Goal: Task Accomplishment & Management: Complete application form

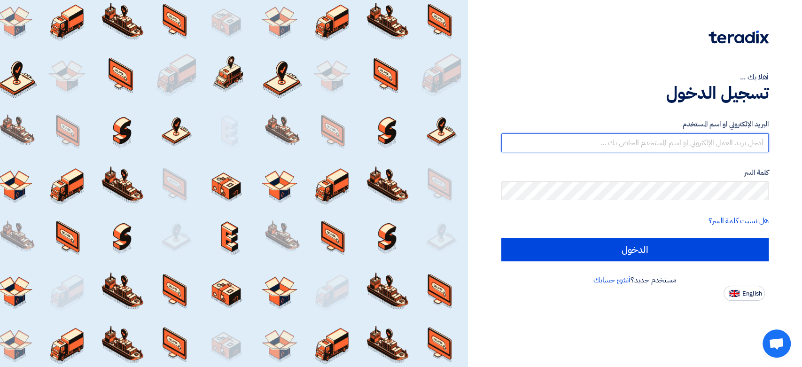
click at [676, 138] on input "text" at bounding box center [634, 142] width 267 height 19
type input "[EMAIL_ADDRESS][DOMAIN_NAME]"
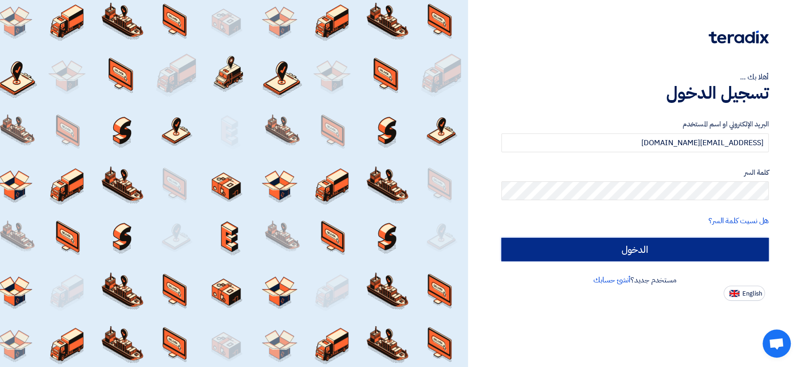
click at [626, 247] on input "الدخول" at bounding box center [634, 249] width 267 height 23
type input "Sign in"
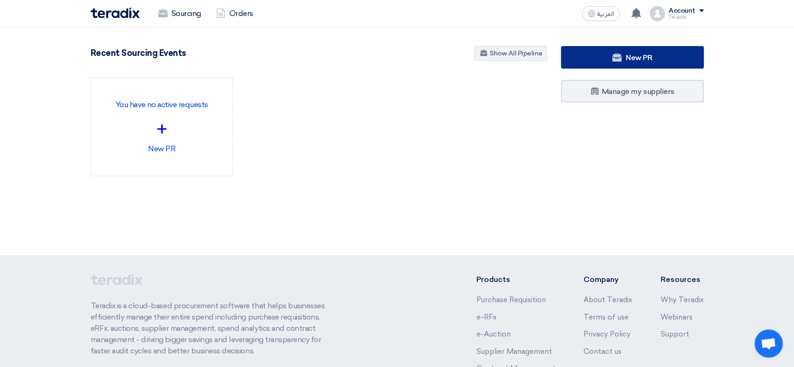
click at [600, 63] on link "New PR" at bounding box center [632, 57] width 143 height 23
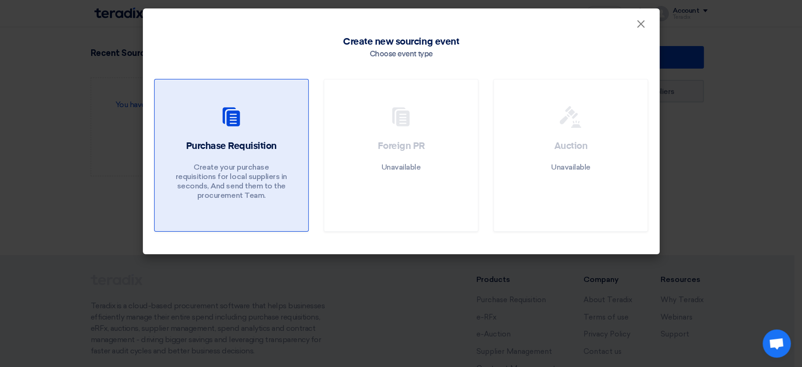
click at [196, 134] on link "Purchase Requisition Create your purchase requisitions for local suppliers in s…" at bounding box center [231, 155] width 155 height 153
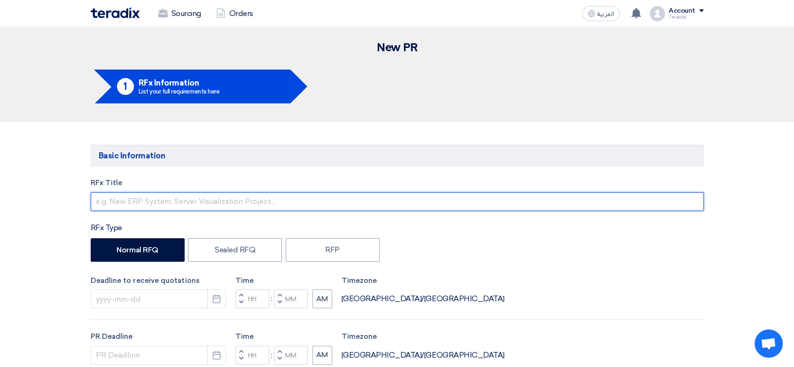
click at [209, 195] on input "text" at bounding box center [397, 201] width 613 height 19
paste input "PPE & Safety Tools"
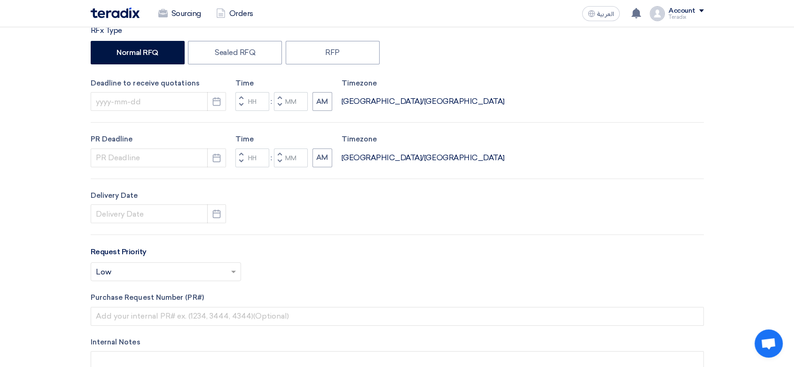
scroll to position [209, 0]
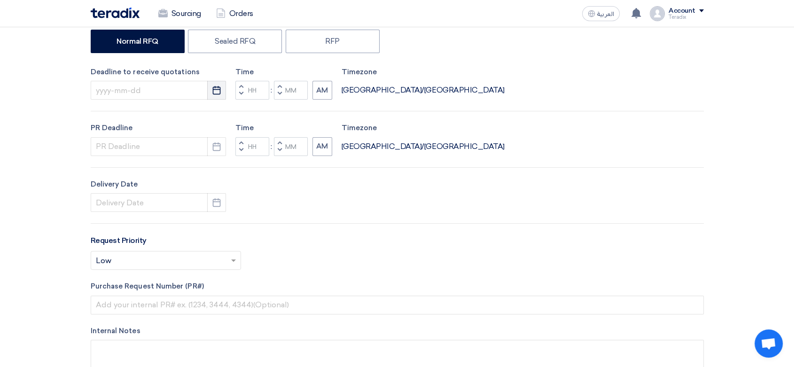
type input "PPE & Safety Tools"
click at [214, 90] on icon "Pick a date" at bounding box center [216, 90] width 9 height 9
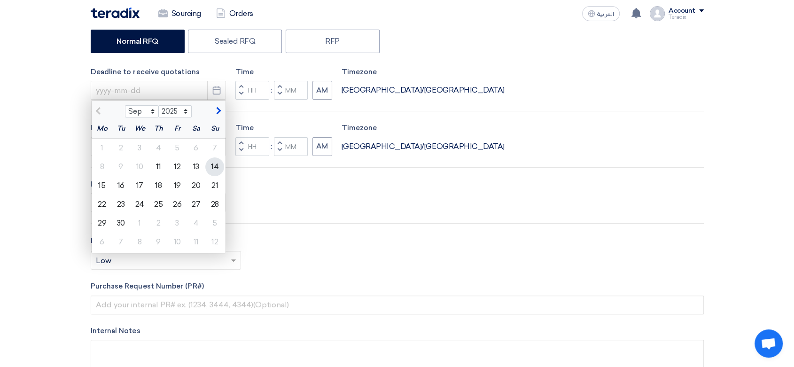
click at [210, 164] on div "14" at bounding box center [214, 166] width 19 height 19
type input "9/14/2025"
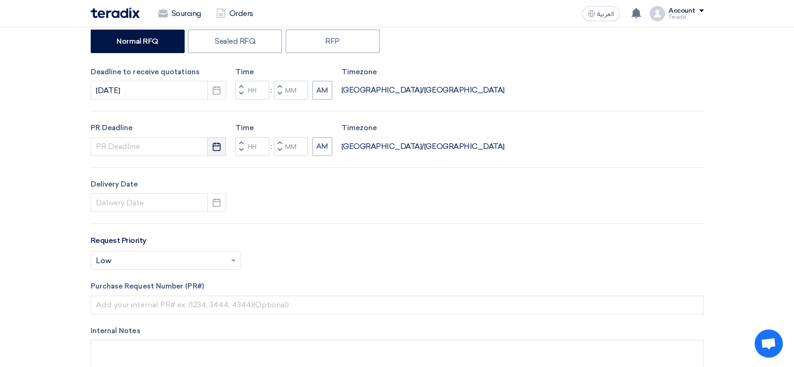
click at [213, 148] on use "button" at bounding box center [217, 146] width 8 height 8
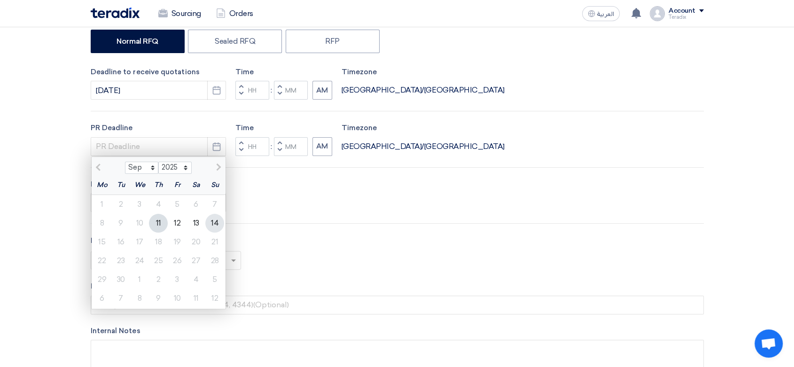
click at [217, 217] on div "14" at bounding box center [214, 223] width 19 height 19
type input "9/14/2025"
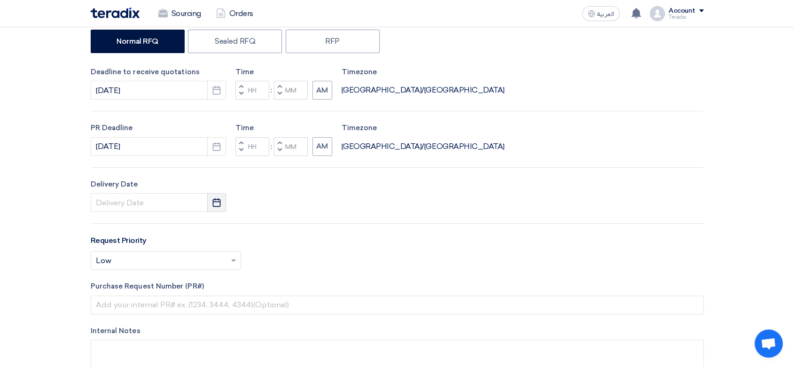
click at [214, 203] on icon "Pick a date" at bounding box center [216, 202] width 9 height 9
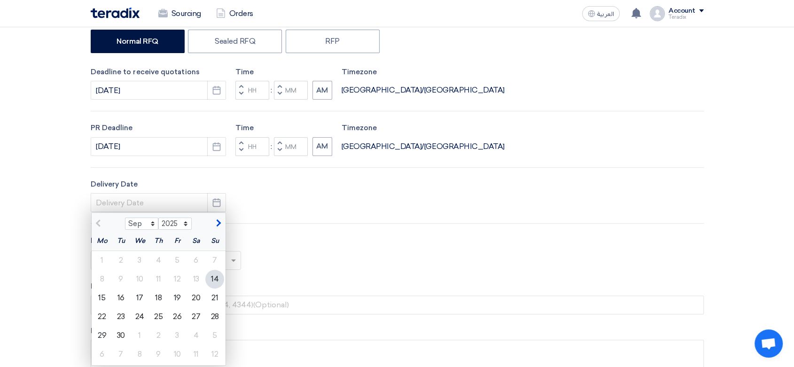
drag, startPoint x: 211, startPoint y: 274, endPoint x: 221, endPoint y: 259, distance: 18.1
click at [211, 272] on div "14" at bounding box center [214, 279] width 19 height 19
type input "9/14/2025"
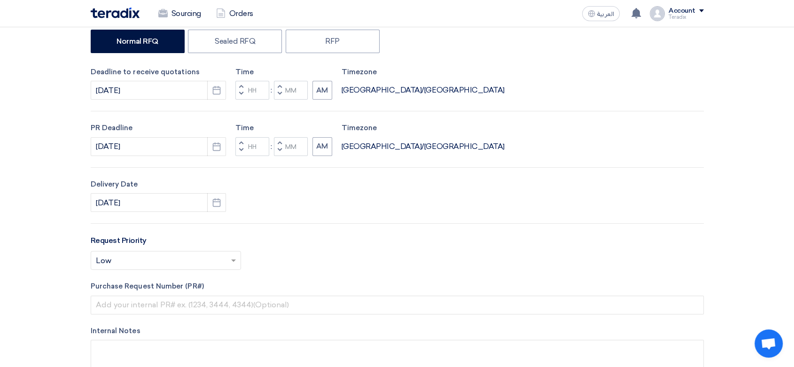
click at [279, 93] on span "button" at bounding box center [279, 94] width 3 height 6
type input "11"
type input "59"
click at [275, 146] on button "Decrement minutes" at bounding box center [279, 150] width 11 height 12
type input "11"
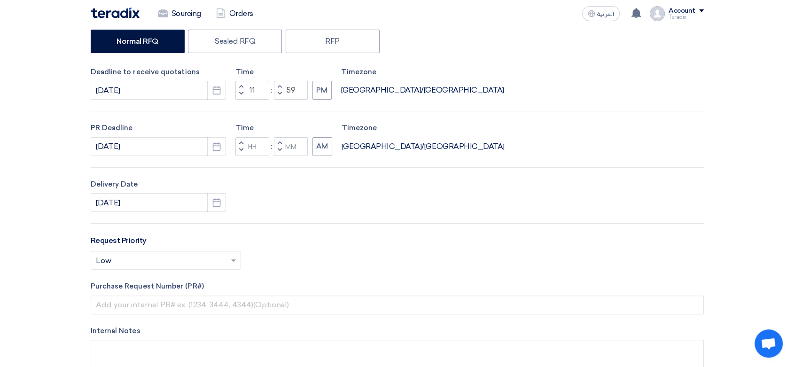
type input "59"
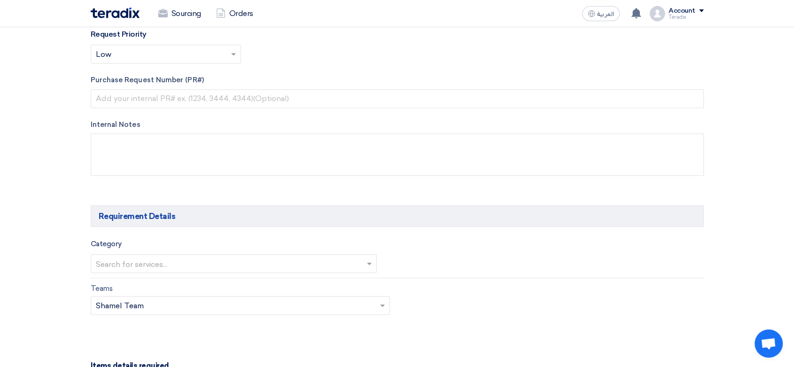
scroll to position [417, 0]
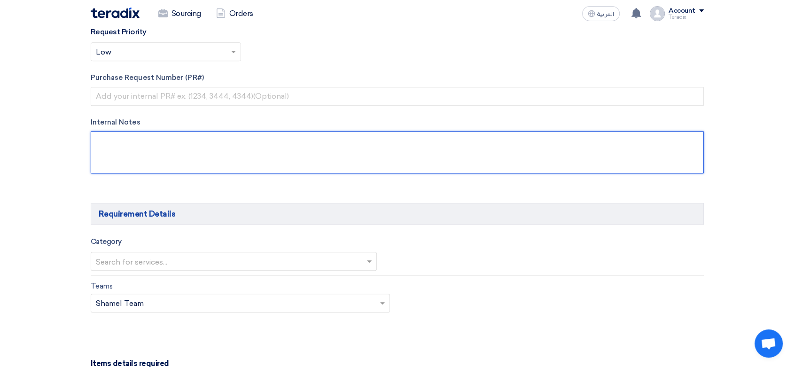
click at [258, 160] on textarea at bounding box center [397, 152] width 613 height 42
paste textarea "Ruba A. Alshammari raalshammari@alkhorayef.com 9660566361331(Work) Alkhorayef G…"
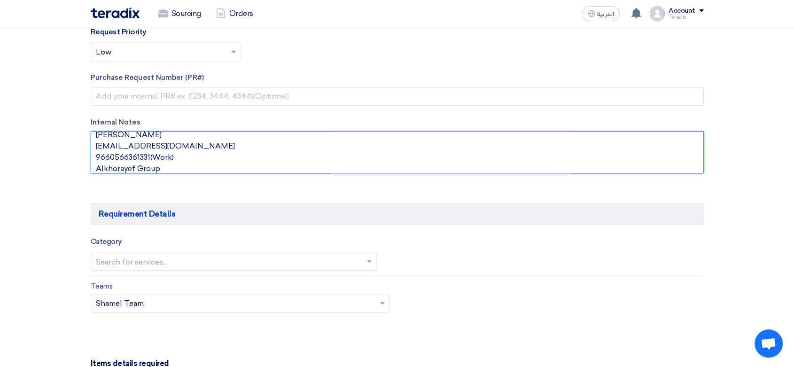
click at [190, 137] on textarea at bounding box center [397, 152] width 613 height 42
paste textarea "Procurement Officer"
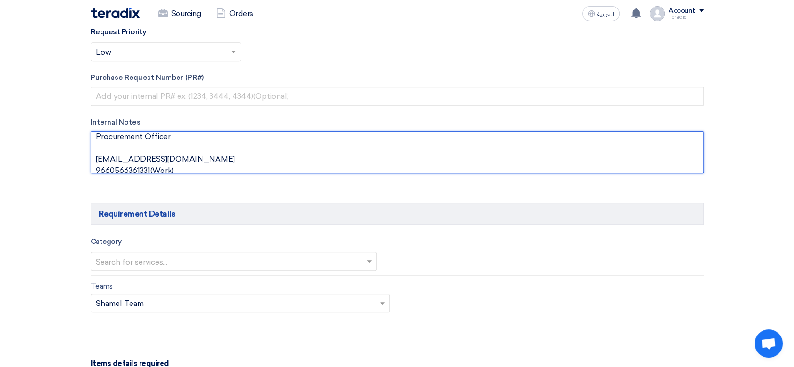
scroll to position [27, 0]
type textarea "Ruba A. Alshammari Procurement Officer raalshammari@alkhorayef.com 966056636133…"
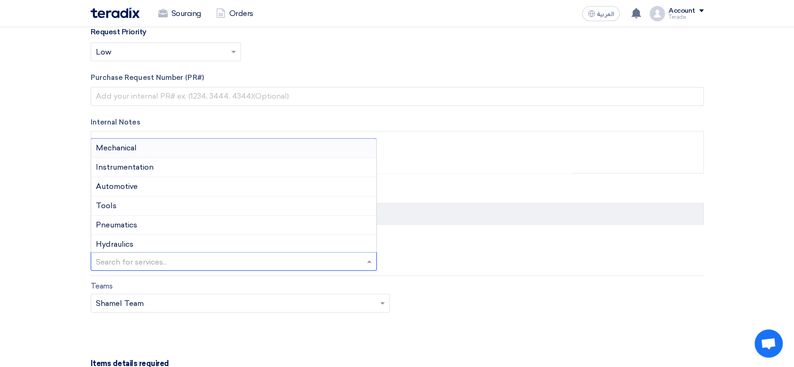
click at [183, 259] on input "text" at bounding box center [229, 262] width 267 height 16
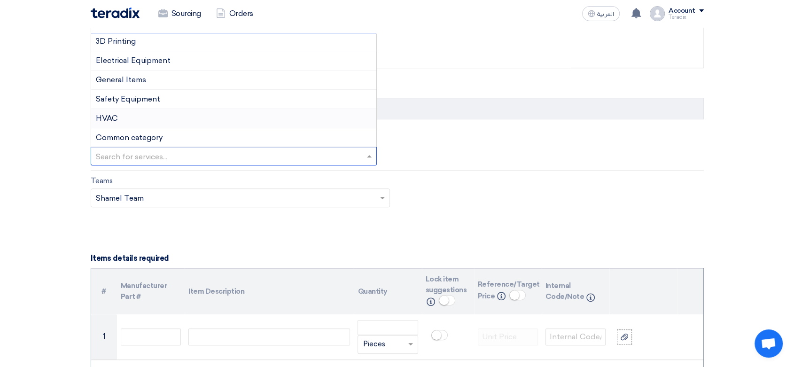
scroll to position [522, 0]
click at [157, 101] on span "Safety Equipment" at bounding box center [128, 99] width 64 height 9
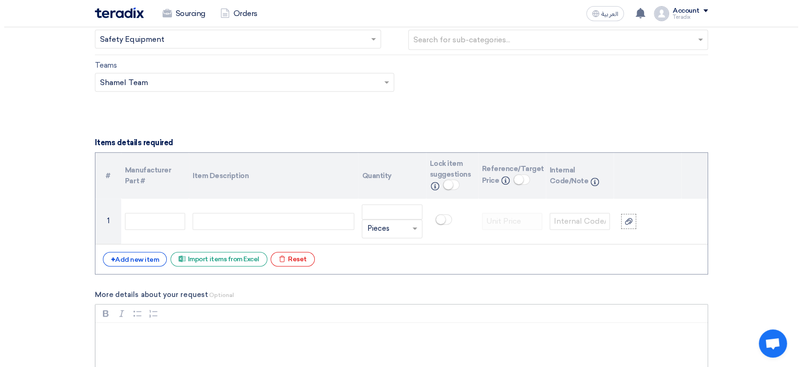
scroll to position [679, 0]
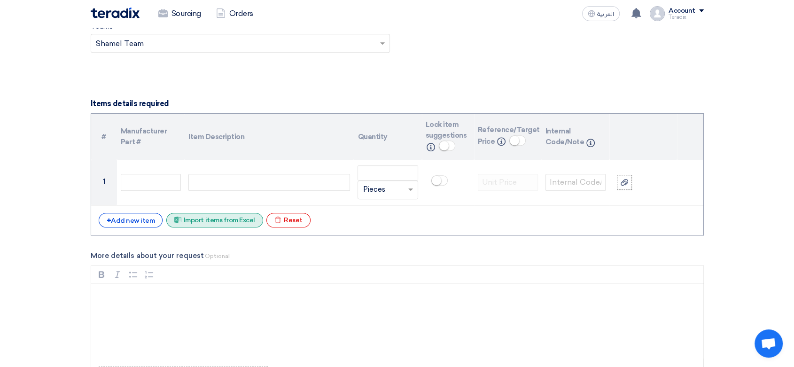
click at [210, 221] on div "Excel file Import items from Excel" at bounding box center [214, 220] width 97 height 15
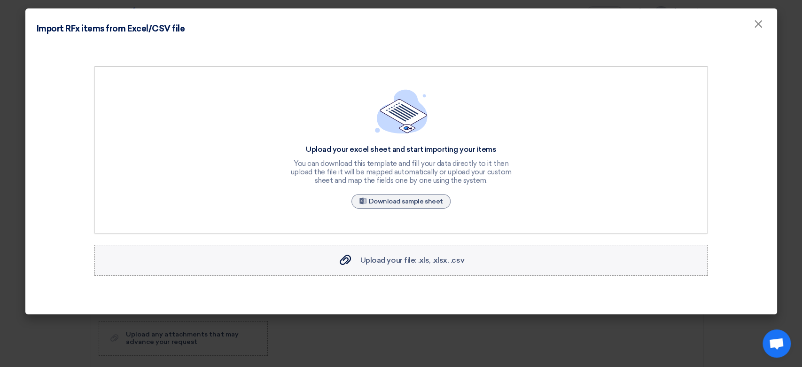
click at [407, 254] on label "Upload your file: .xls, .xlsx, .csv Upload your file: .xls, .xlsx, .csv" at bounding box center [400, 260] width 613 height 31
click at [0, 0] on input "Upload your file: .xls, .xlsx, .csv Upload your file: .xls, .xlsx, .csv" at bounding box center [0, 0] width 0 height 0
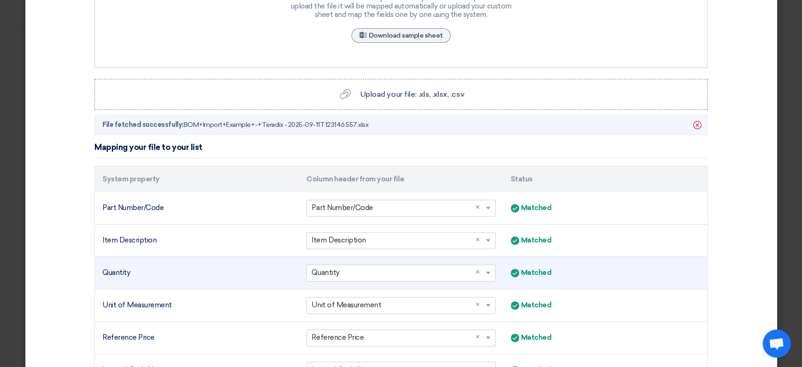
scroll to position [261, 0]
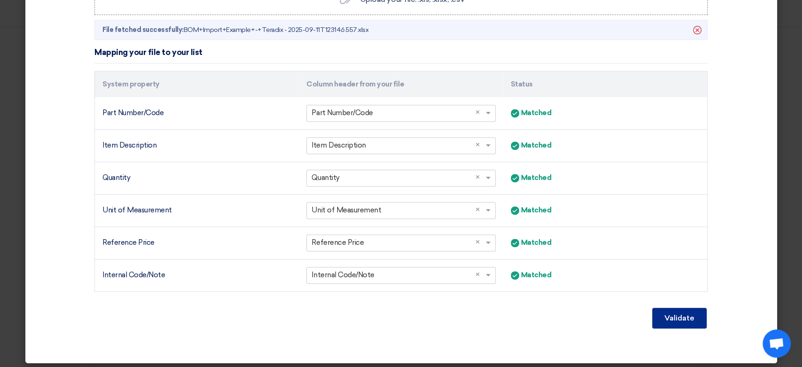
click at [669, 323] on button "Validate" at bounding box center [679, 318] width 55 height 21
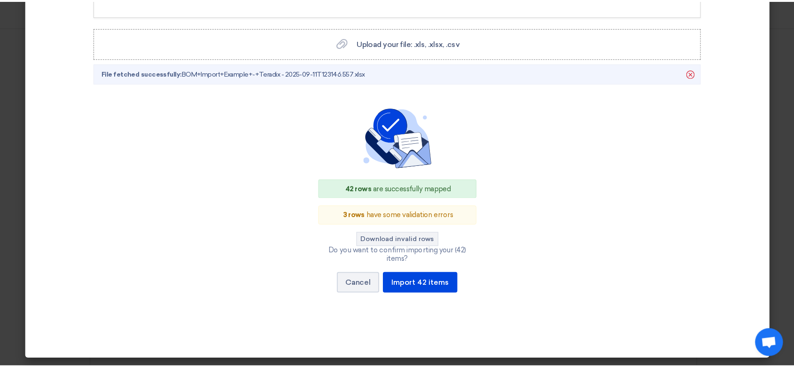
scroll to position [208, 0]
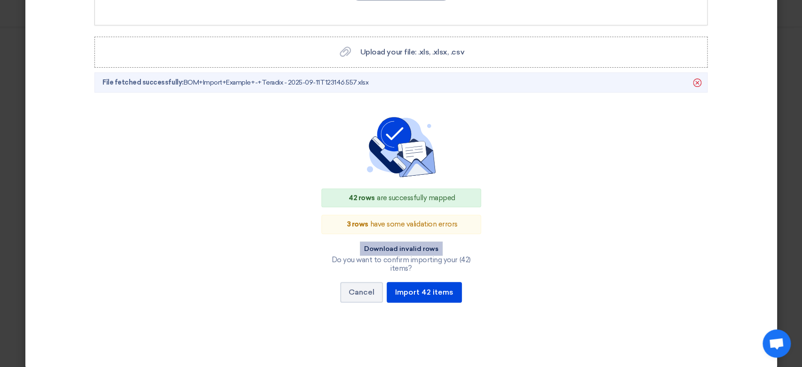
click at [401, 245] on button "Download invalid rows" at bounding box center [401, 249] width 83 height 14
click at [351, 282] on button "Cancel" at bounding box center [361, 292] width 43 height 21
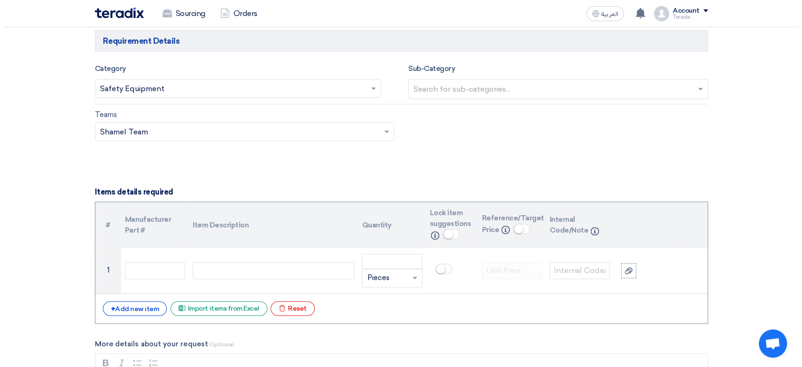
scroll to position [668, 0]
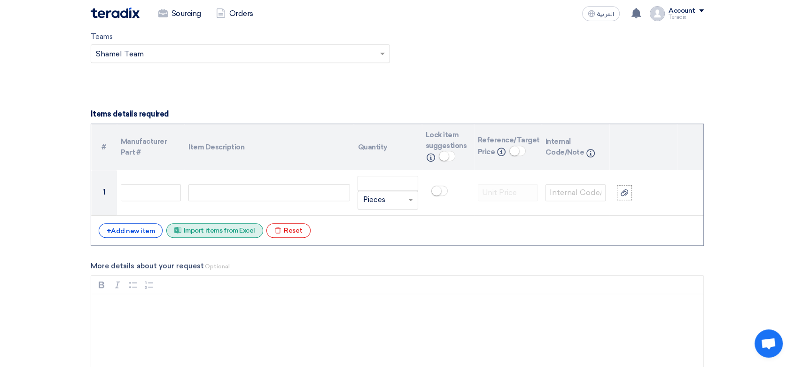
click at [225, 236] on div "# Manufacturer Part # Item Description Quantity Lock item suggestions Info Refe…" at bounding box center [397, 185] width 613 height 122
click at [226, 232] on div "Excel file Import items from Excel" at bounding box center [214, 230] width 97 height 15
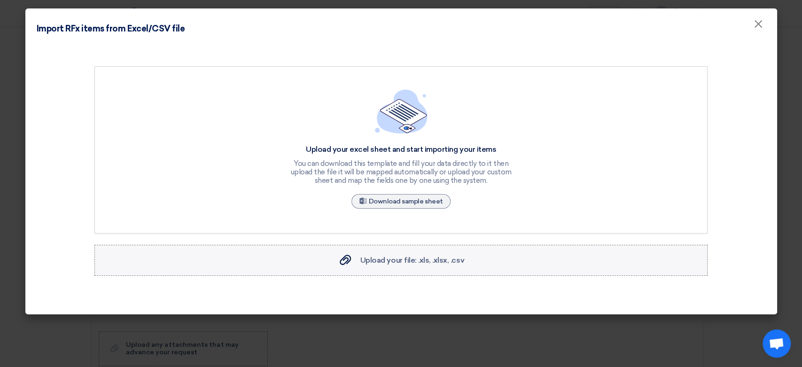
click at [402, 258] on span "Upload your file: .xls, .xlsx, .csv" at bounding box center [412, 260] width 104 height 9
click at [0, 0] on input "Upload your file: .xls, .xlsx, .csv Upload your file: .xls, .xlsx, .csv" at bounding box center [0, 0] width 0 height 0
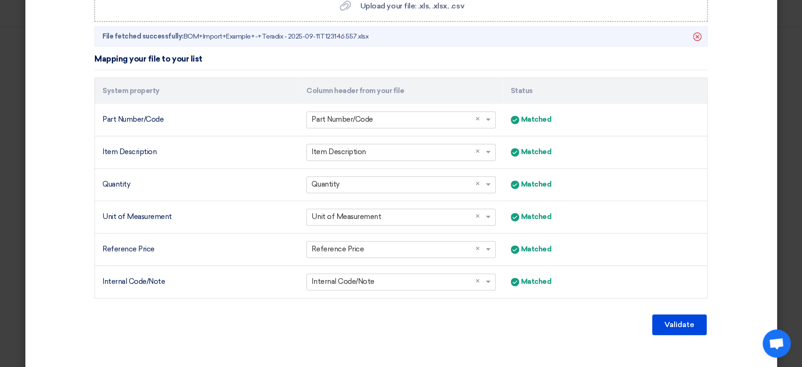
scroll to position [264, 0]
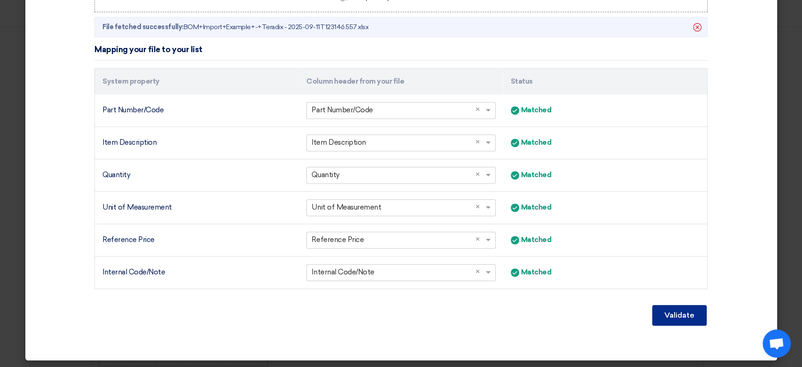
click at [659, 307] on button "Validate" at bounding box center [679, 315] width 55 height 21
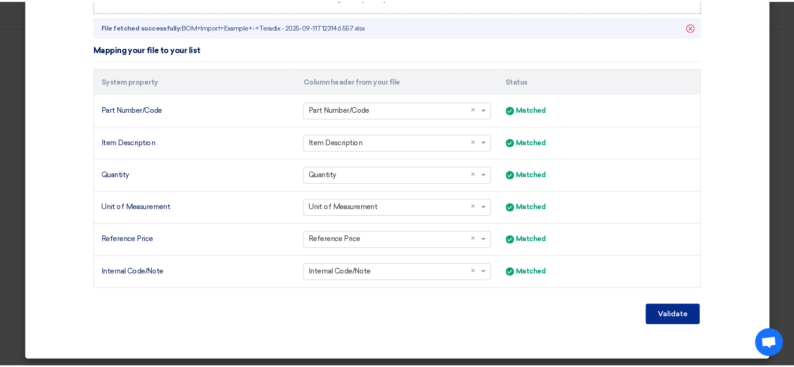
scroll to position [208, 0]
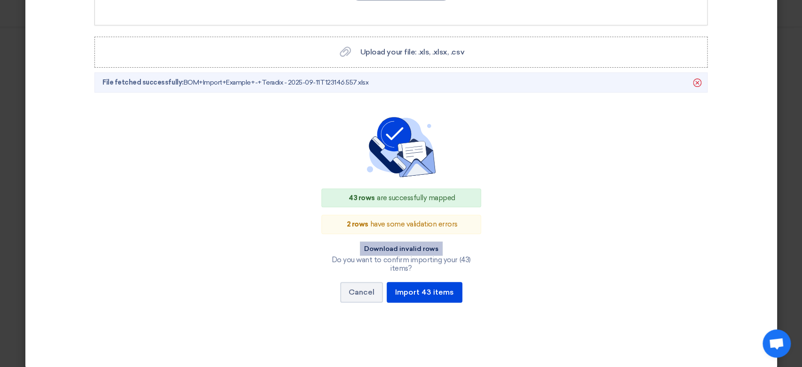
click at [377, 244] on button "Download invalid rows" at bounding box center [401, 249] width 83 height 14
click at [357, 283] on button "Cancel" at bounding box center [361, 292] width 43 height 21
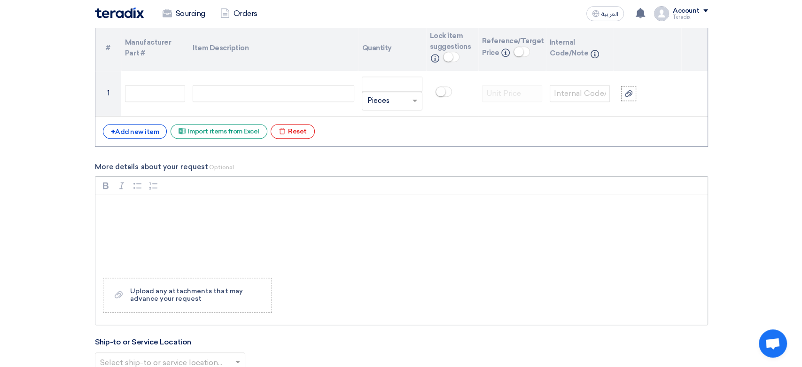
scroll to position [773, 0]
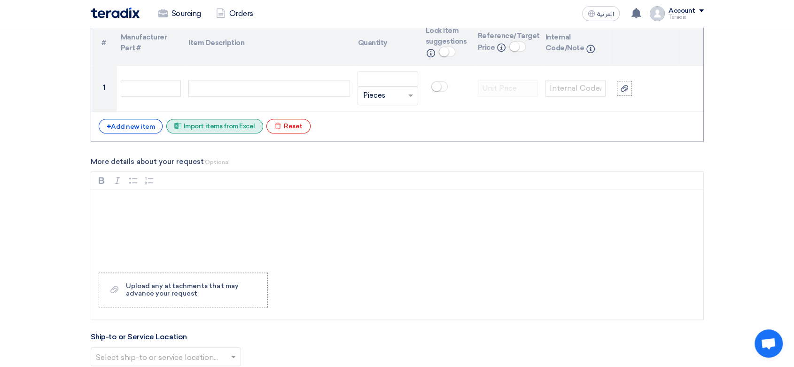
click at [190, 125] on div "Excel file Import items from Excel" at bounding box center [214, 126] width 97 height 15
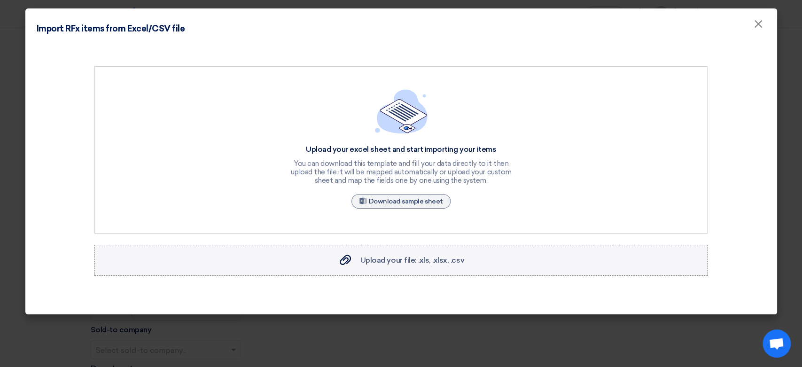
click at [422, 259] on span "Upload your file: .xls, .xlsx, .csv" at bounding box center [412, 260] width 104 height 9
click at [0, 0] on input "Upload your file: .xls, .xlsx, .csv Upload your file: .xls, .xlsx, .csv" at bounding box center [0, 0] width 0 height 0
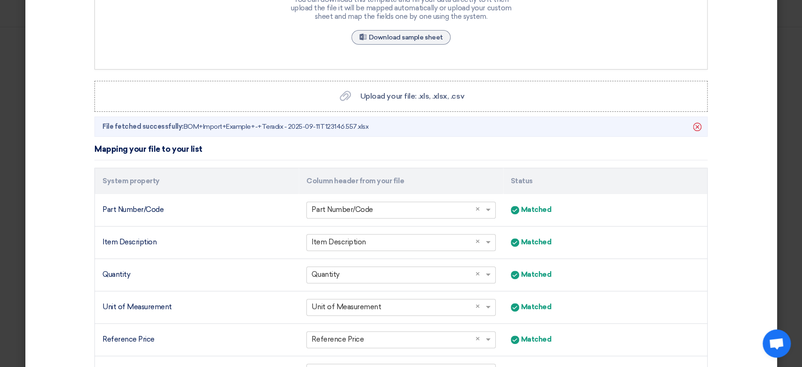
scroll to position [264, 0]
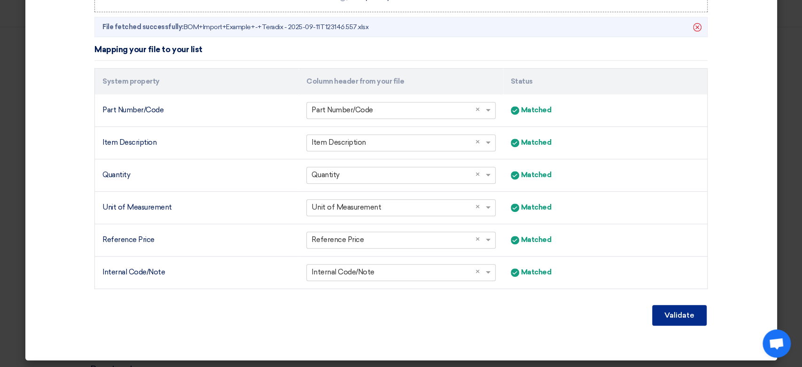
click at [669, 313] on button "Validate" at bounding box center [679, 315] width 55 height 21
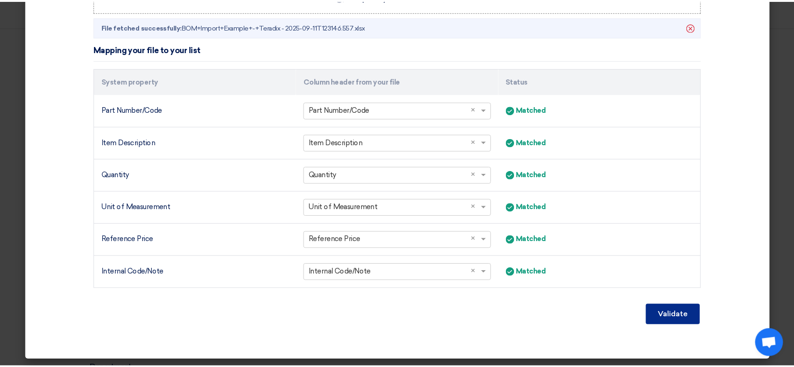
scroll to position [168, 0]
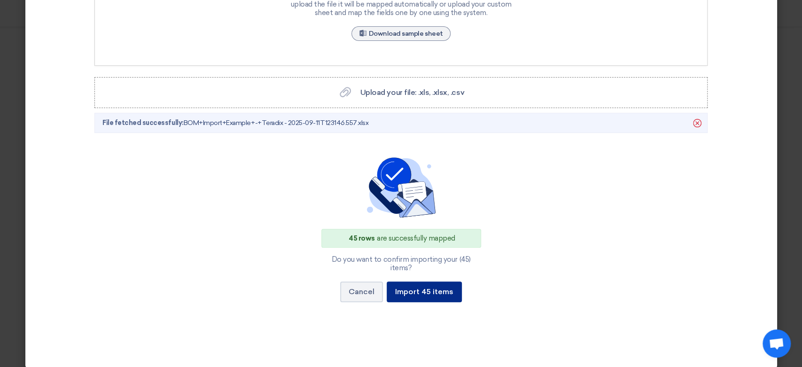
drag, startPoint x: 415, startPoint y: 280, endPoint x: 403, endPoint y: 281, distance: 11.8
click at [414, 281] on button "Import 45 items" at bounding box center [424, 291] width 75 height 21
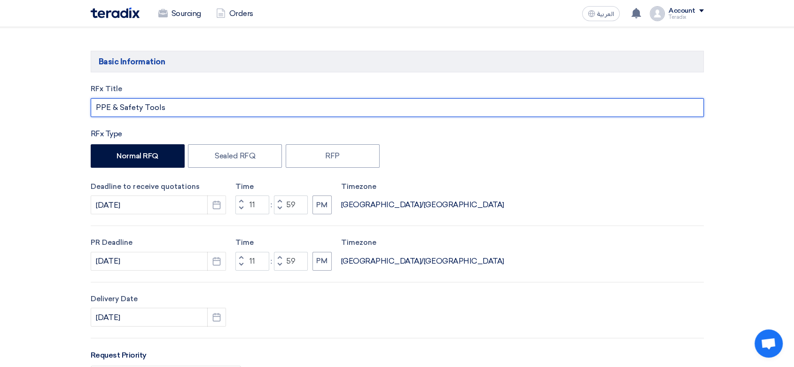
drag, startPoint x: 163, startPoint y: 108, endPoint x: 23, endPoint y: 92, distance: 141.4
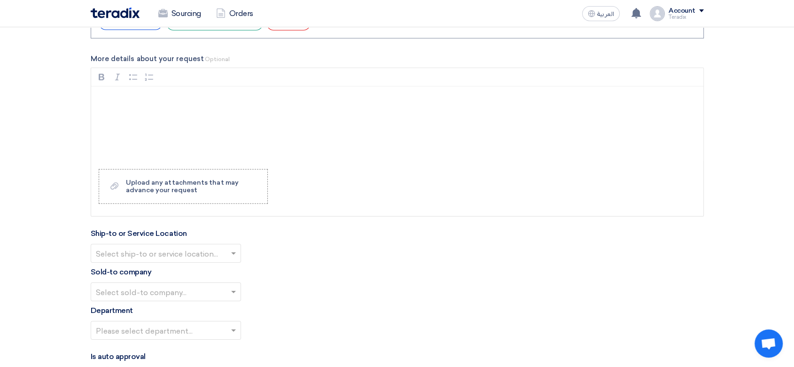
scroll to position [3018, 0]
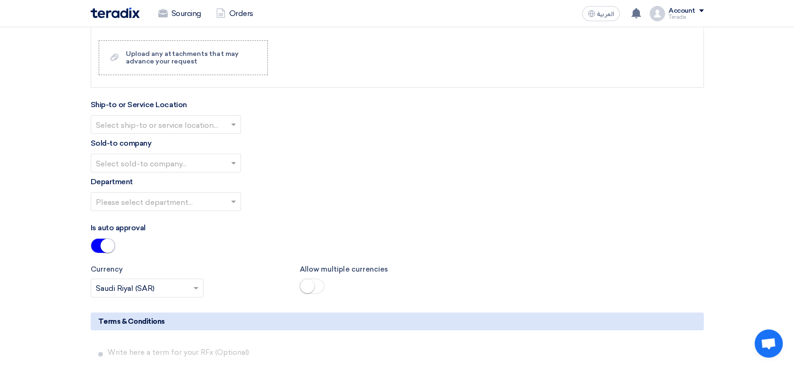
click at [196, 118] on input "text" at bounding box center [161, 126] width 131 height 16
drag, startPoint x: 195, startPoint y: 136, endPoint x: 195, endPoint y: 141, distance: 5.7
click at [195, 136] on div "Obeikan Digital Solutions" at bounding box center [165, 143] width 149 height 19
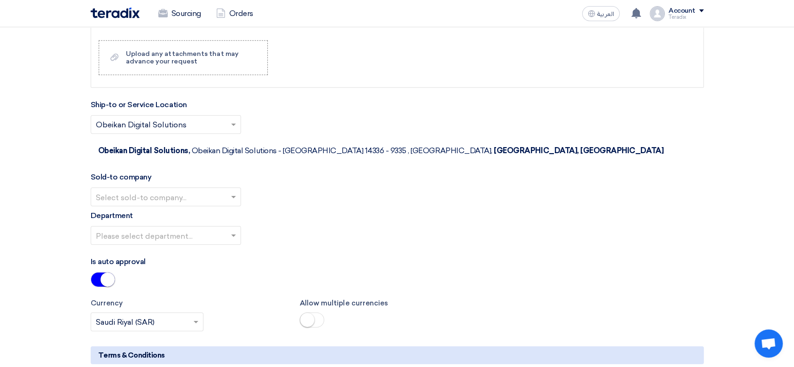
click at [195, 190] on input "text" at bounding box center [161, 198] width 131 height 16
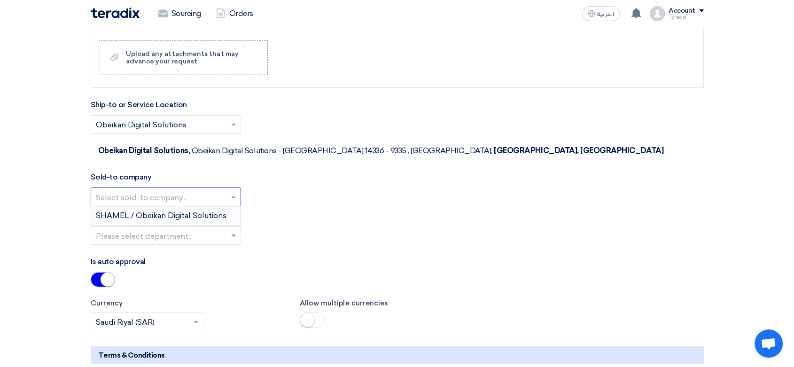
click at [189, 211] on span "SHAMEL / Obeikan Digital Solutions" at bounding box center [161, 215] width 131 height 9
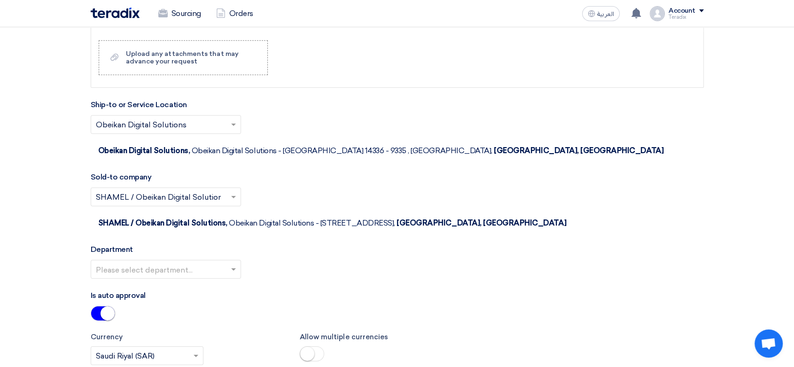
click at [199, 263] on input "text" at bounding box center [161, 271] width 131 height 16
click at [199, 279] on div "Procurement Department" at bounding box center [165, 288] width 149 height 19
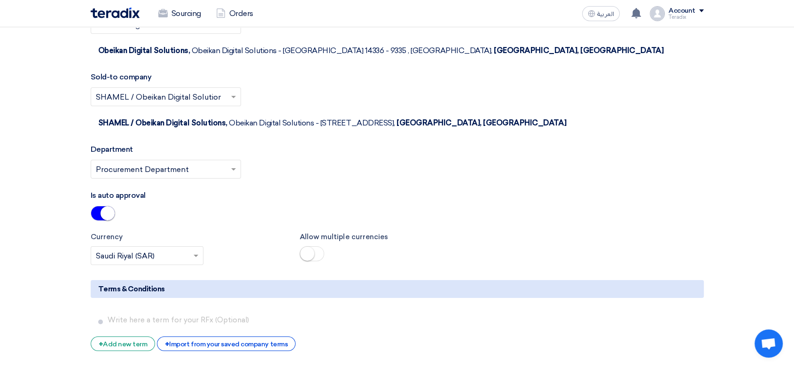
scroll to position [3279, 0]
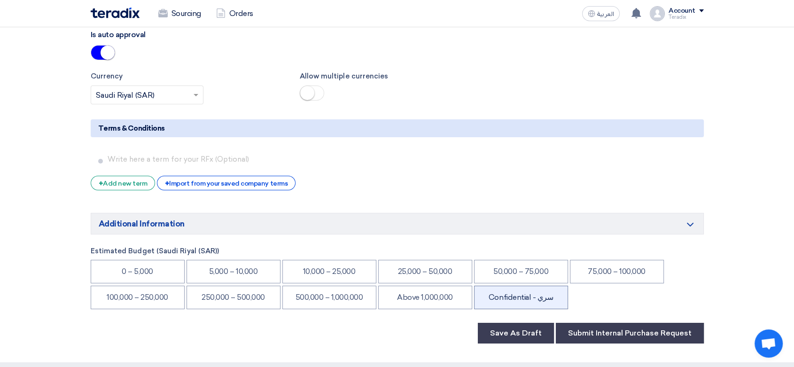
click at [501, 286] on li "Confidential - سري" at bounding box center [521, 297] width 94 height 23
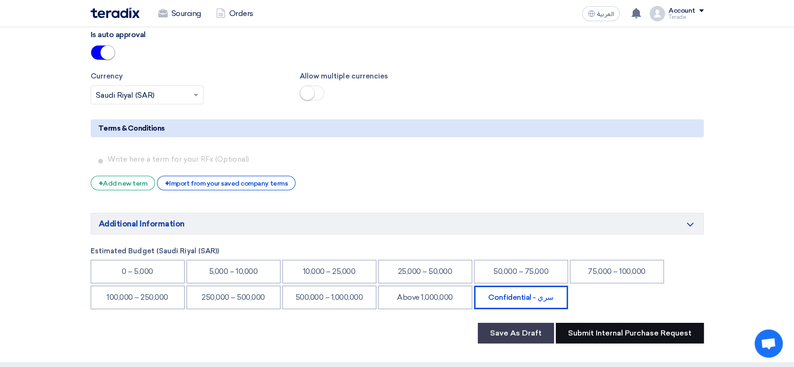
click at [588, 323] on button "Submit Internal Purchase Request" at bounding box center [630, 333] width 148 height 21
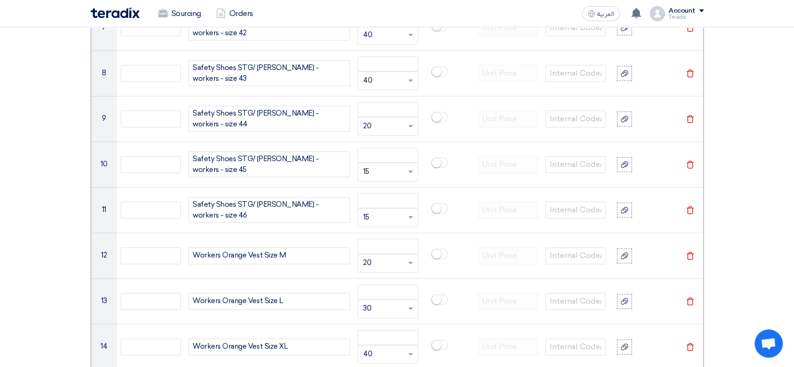
scroll to position [1138, 0]
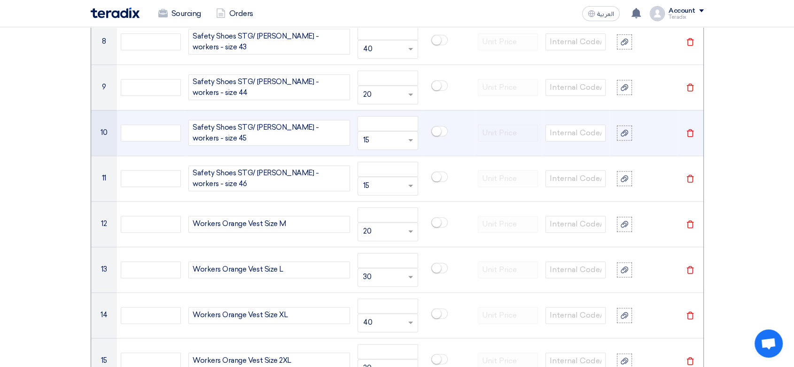
click at [688, 132] on icon "Delete" at bounding box center [690, 133] width 8 height 8
click at [688, 174] on icon "Delete" at bounding box center [690, 178] width 8 height 8
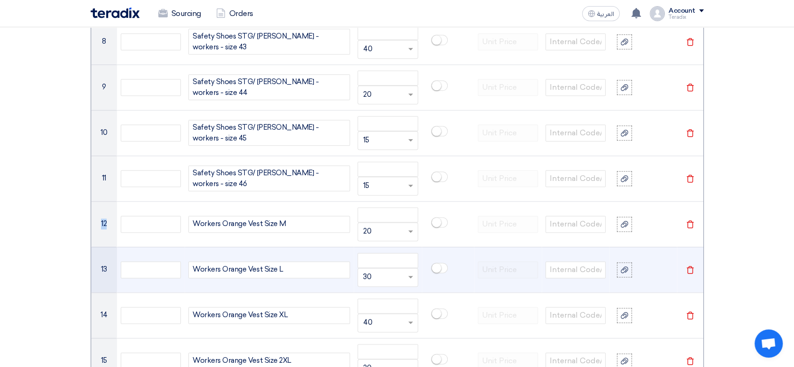
click at [688, 220] on icon "Delete" at bounding box center [690, 224] width 8 height 8
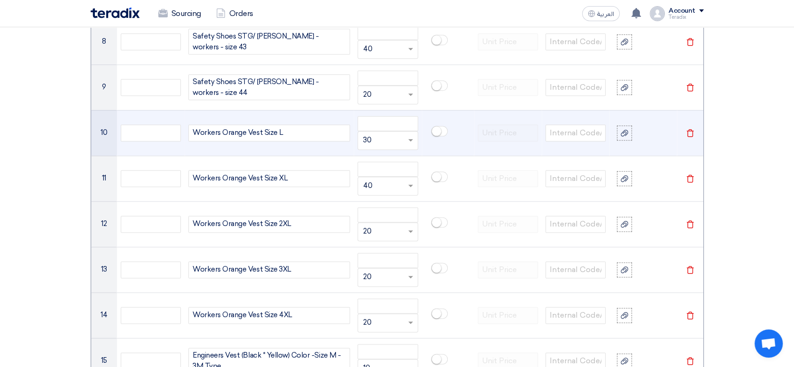
click at [688, 132] on use at bounding box center [690, 133] width 7 height 8
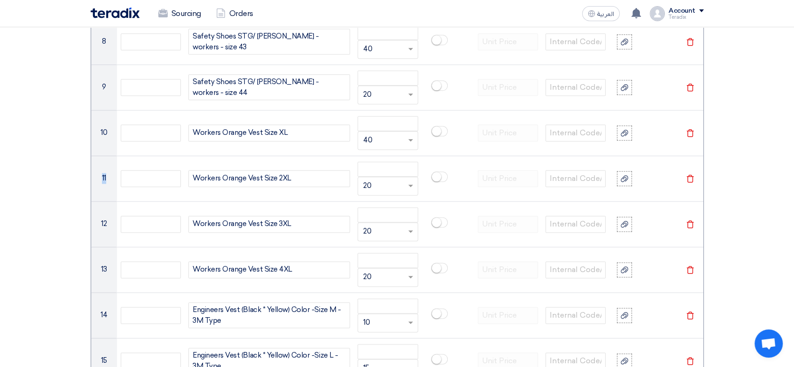
click at [688, 132] on use at bounding box center [690, 133] width 7 height 8
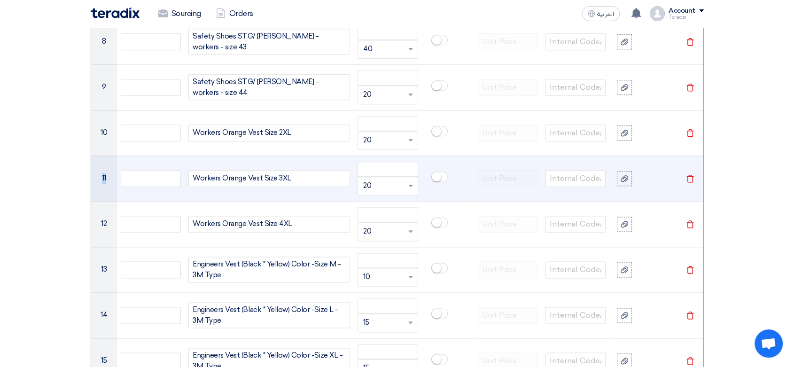
click at [688, 175] on use at bounding box center [690, 179] width 7 height 8
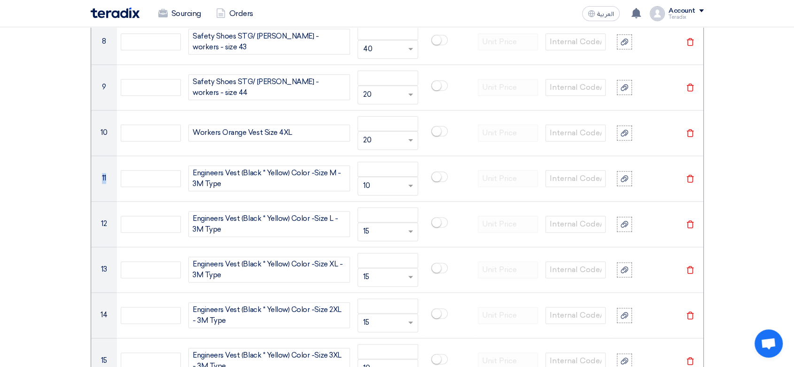
click at [688, 132] on use at bounding box center [690, 133] width 7 height 8
click at [688, 175] on use at bounding box center [690, 179] width 7 height 8
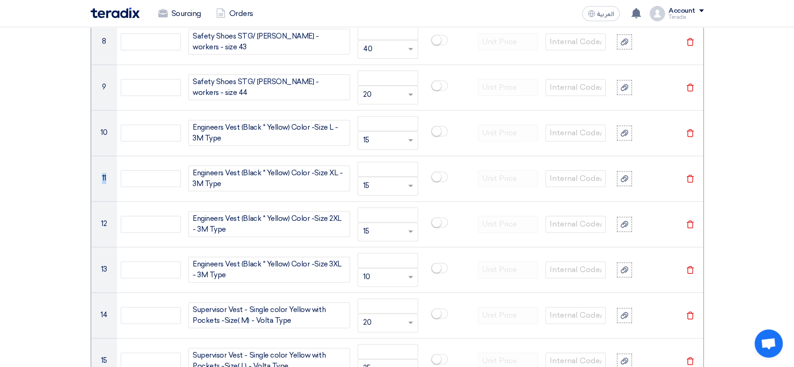
click at [688, 132] on use at bounding box center [690, 133] width 7 height 8
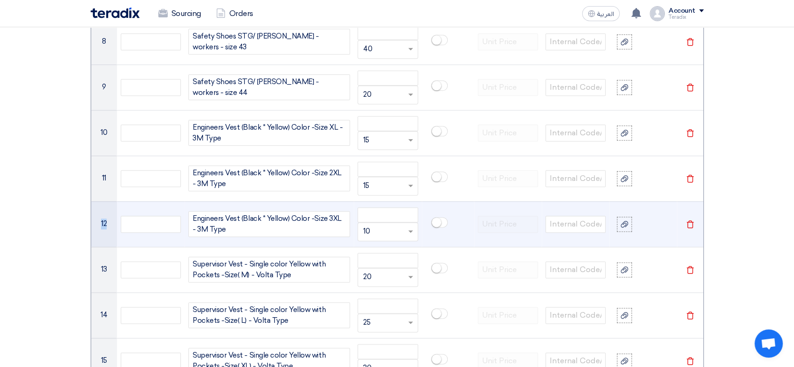
click at [688, 175] on use at bounding box center [690, 179] width 7 height 8
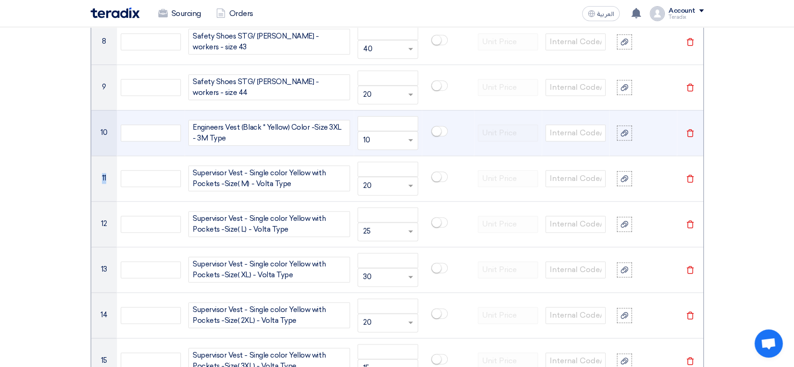
click at [688, 132] on use at bounding box center [690, 133] width 7 height 8
click at [688, 175] on use at bounding box center [690, 179] width 7 height 8
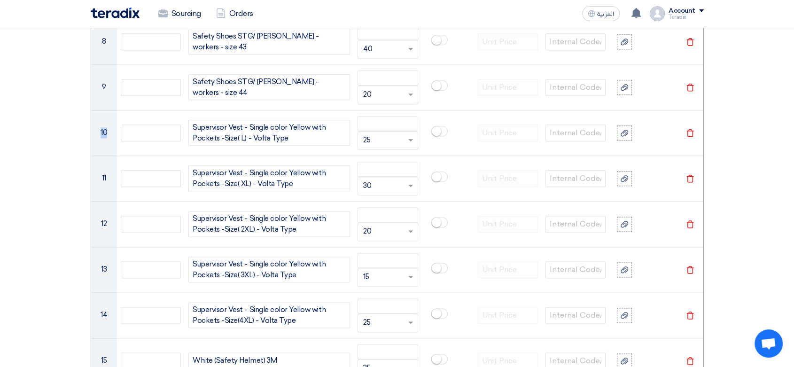
click at [688, 132] on use at bounding box center [690, 133] width 7 height 8
click at [688, 175] on use at bounding box center [690, 179] width 7 height 8
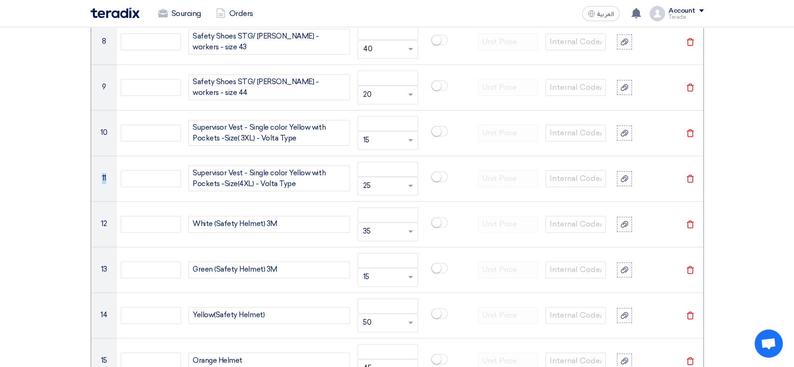
click at [688, 132] on use at bounding box center [690, 133] width 7 height 8
click at [688, 175] on use at bounding box center [690, 179] width 7 height 8
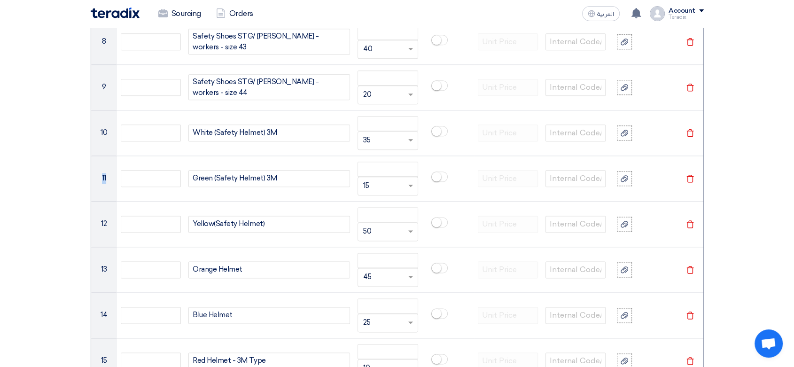
click at [688, 132] on use at bounding box center [690, 133] width 7 height 8
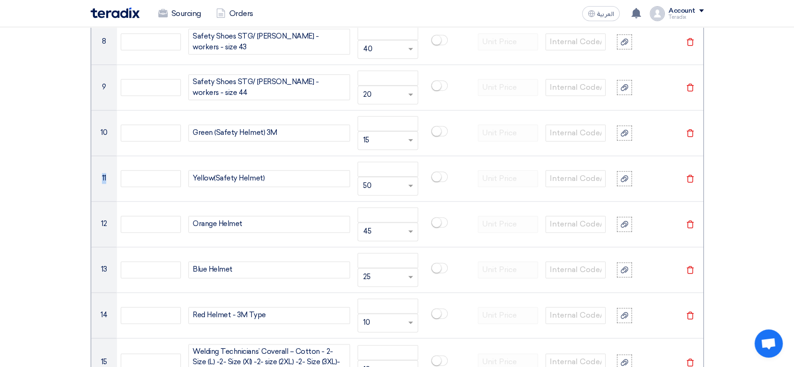
click at [688, 132] on use at bounding box center [690, 133] width 7 height 8
click at [688, 175] on use at bounding box center [690, 179] width 7 height 8
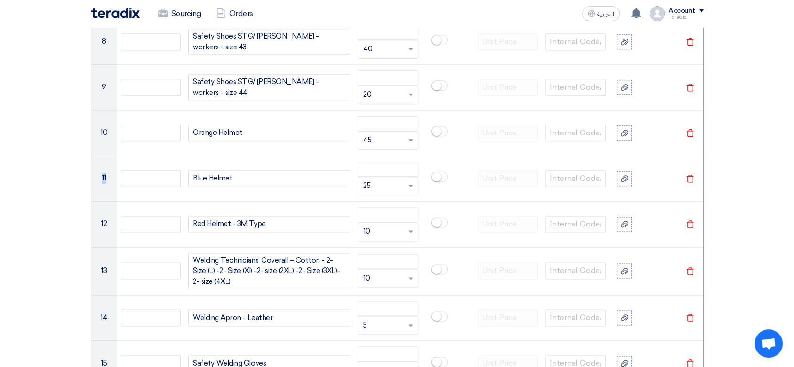
click at [688, 132] on use at bounding box center [690, 133] width 7 height 8
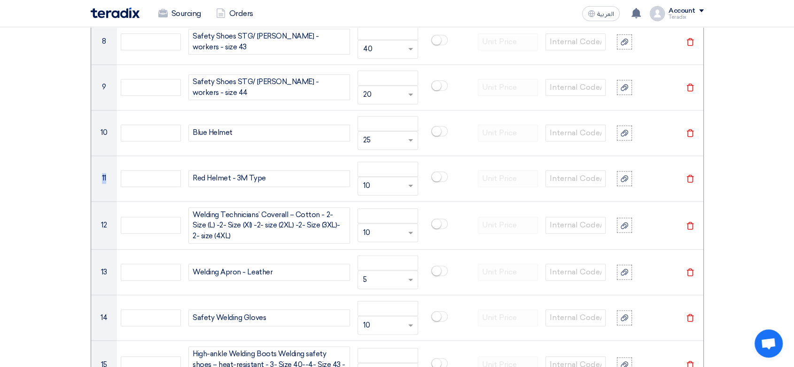
click at [688, 132] on use at bounding box center [690, 133] width 7 height 8
click at [688, 175] on use at bounding box center [690, 179] width 7 height 8
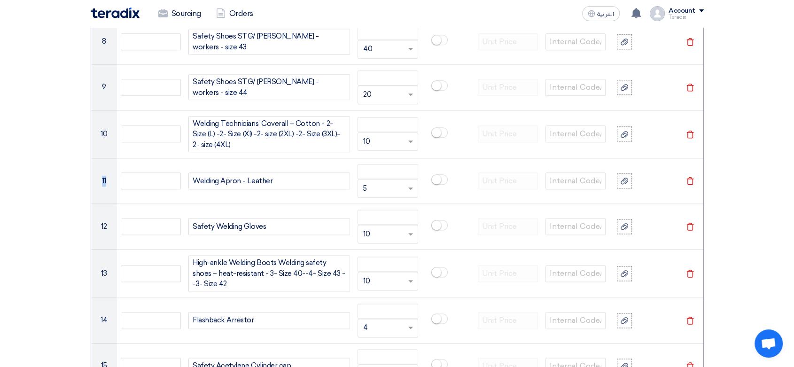
click at [688, 132] on use at bounding box center [690, 134] width 7 height 8
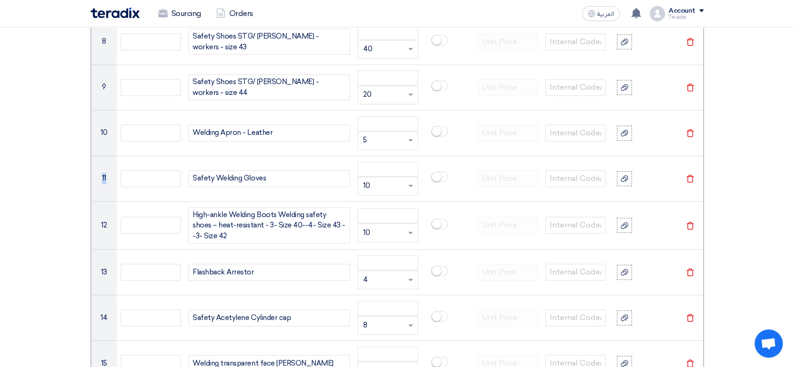
click at [688, 132] on use at bounding box center [690, 133] width 7 height 8
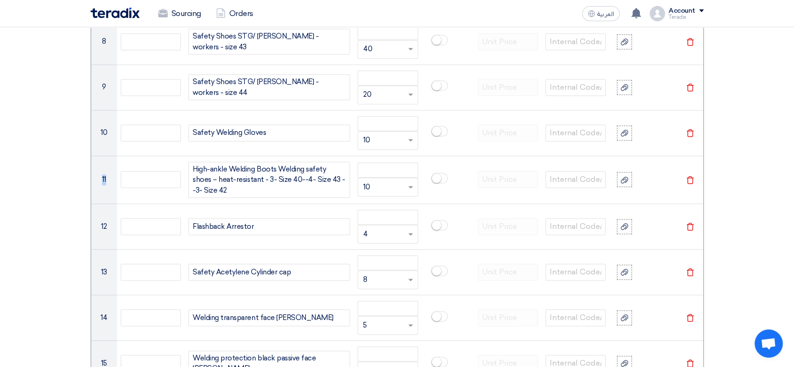
click at [688, 132] on use at bounding box center [690, 133] width 7 height 8
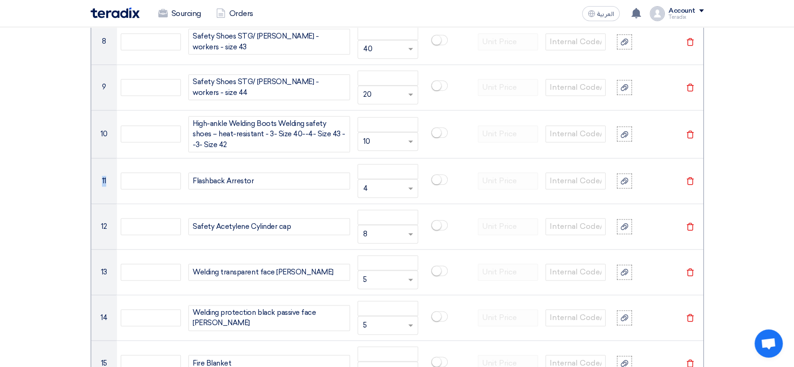
click at [688, 132] on use at bounding box center [690, 134] width 7 height 8
click at [688, 177] on use at bounding box center [690, 181] width 7 height 8
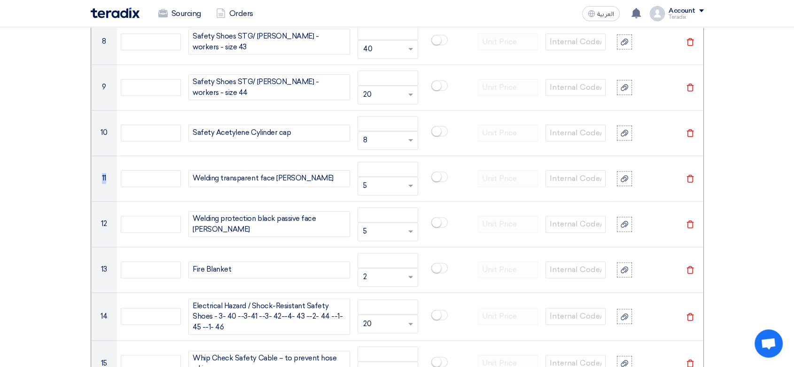
click at [688, 132] on use at bounding box center [690, 133] width 7 height 8
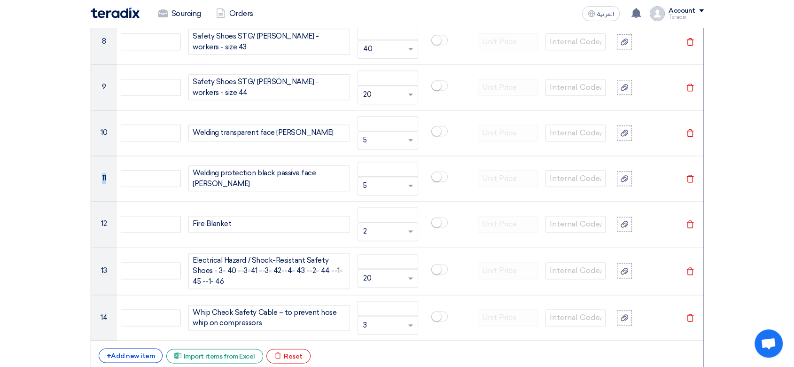
click at [688, 132] on use at bounding box center [690, 133] width 7 height 8
click at [688, 175] on use at bounding box center [690, 179] width 7 height 8
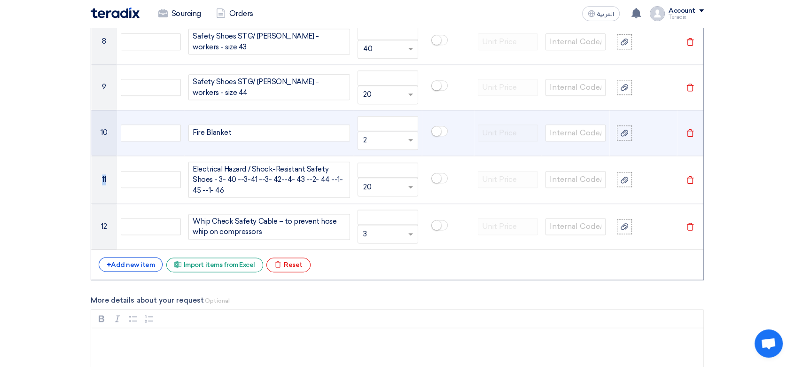
click at [687, 132] on icon "Delete" at bounding box center [690, 133] width 8 height 8
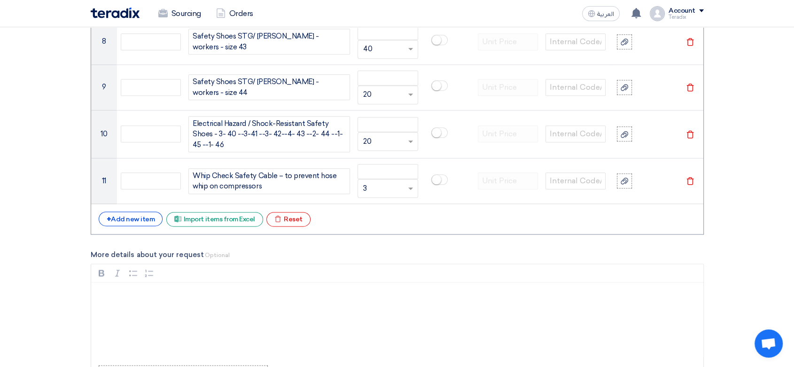
click at [687, 132] on icon "Delete" at bounding box center [690, 134] width 8 height 8
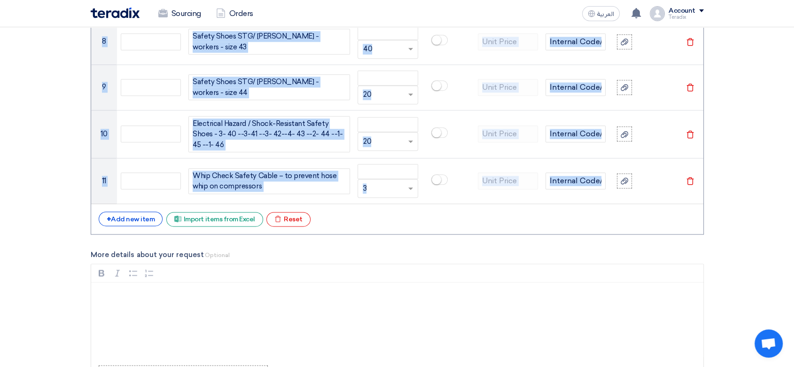
click at [687, 177] on icon "Delete" at bounding box center [690, 181] width 8 height 8
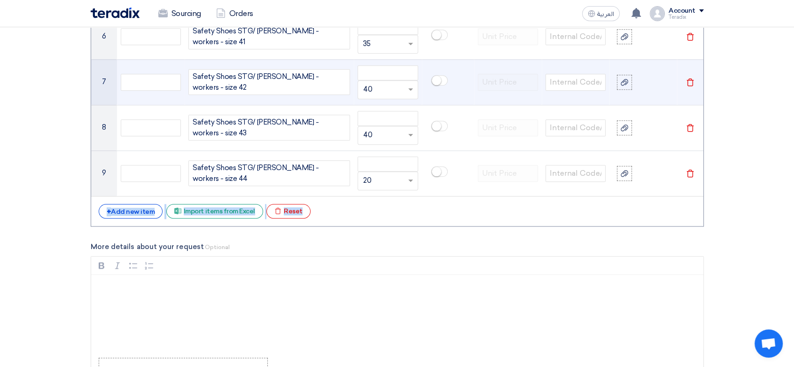
scroll to position [1034, 0]
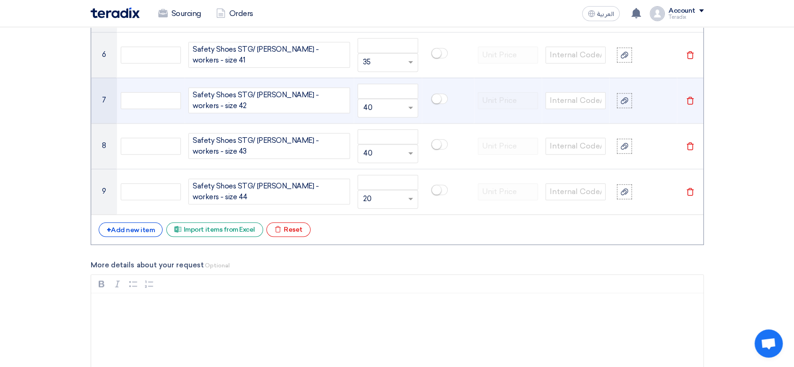
click at [691, 102] on icon "Delete" at bounding box center [690, 100] width 8 height 8
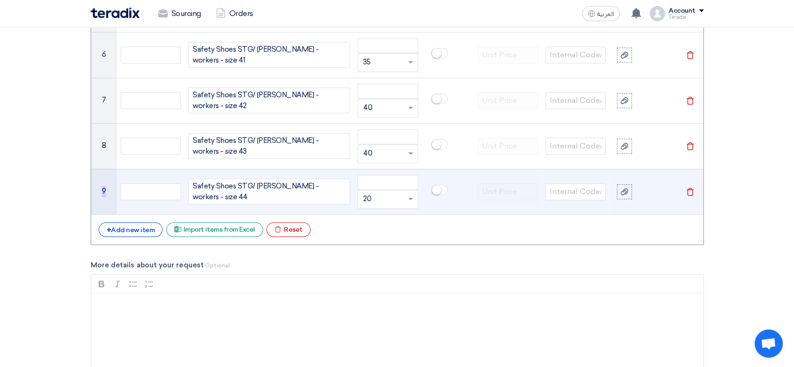
click at [691, 142] on icon "Delete" at bounding box center [690, 146] width 8 height 8
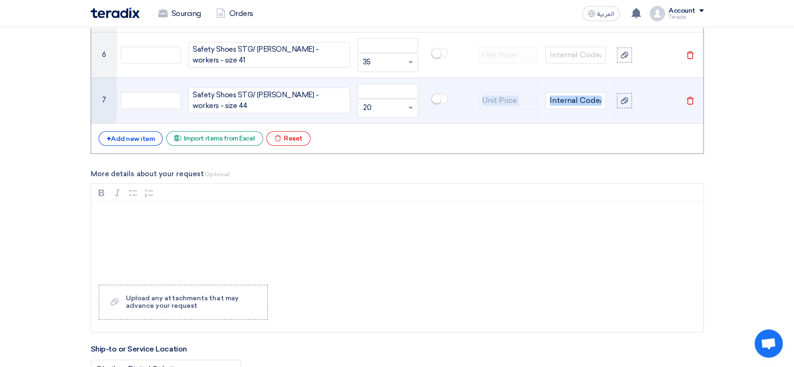
click at [691, 102] on icon "Delete" at bounding box center [690, 100] width 8 height 8
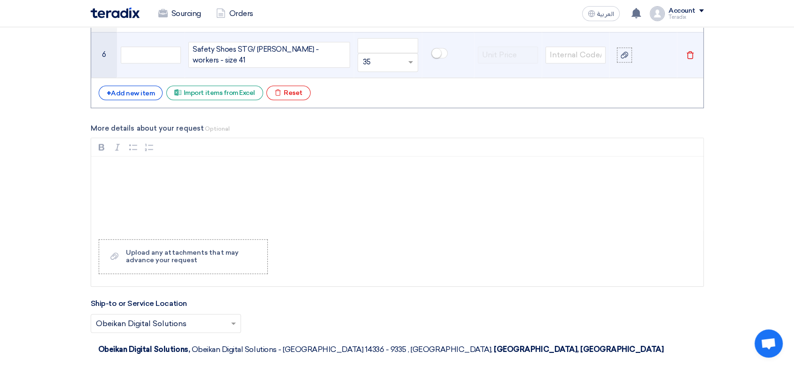
click at [689, 56] on icon "Delete" at bounding box center [690, 55] width 8 height 8
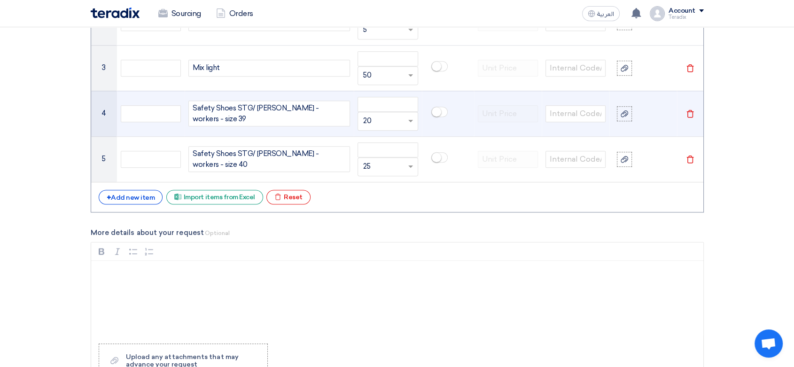
scroll to position [877, 0]
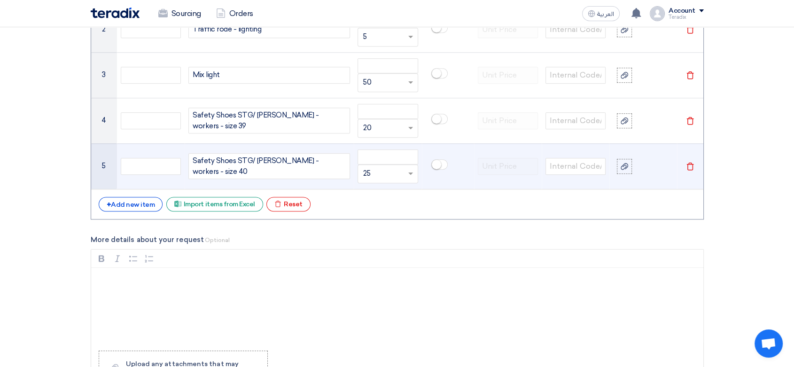
click at [686, 168] on icon "Delete" at bounding box center [690, 166] width 8 height 8
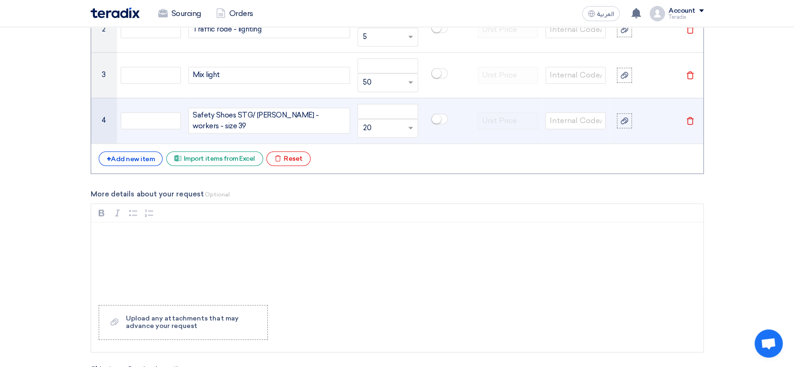
click at [692, 115] on td "Delete" at bounding box center [690, 121] width 26 height 46
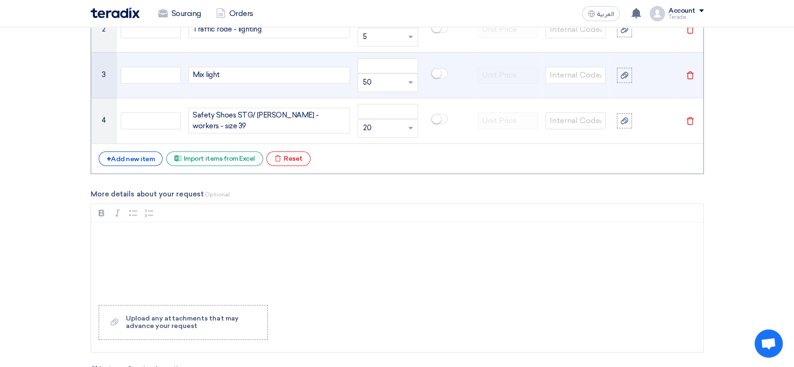
click at [690, 77] on icon "Delete" at bounding box center [690, 75] width 8 height 8
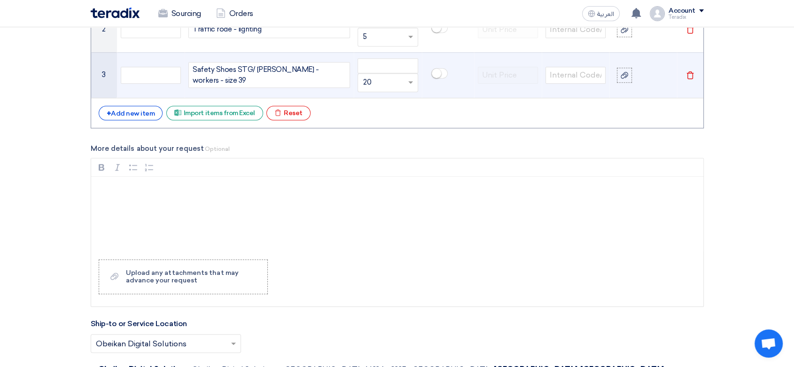
click at [688, 81] on td "Delete" at bounding box center [690, 75] width 26 height 46
click at [690, 79] on td "Delete" at bounding box center [690, 75] width 26 height 46
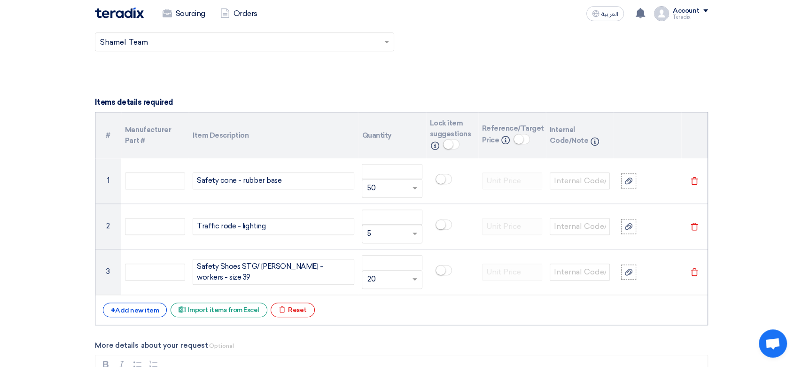
scroll to position [668, 0]
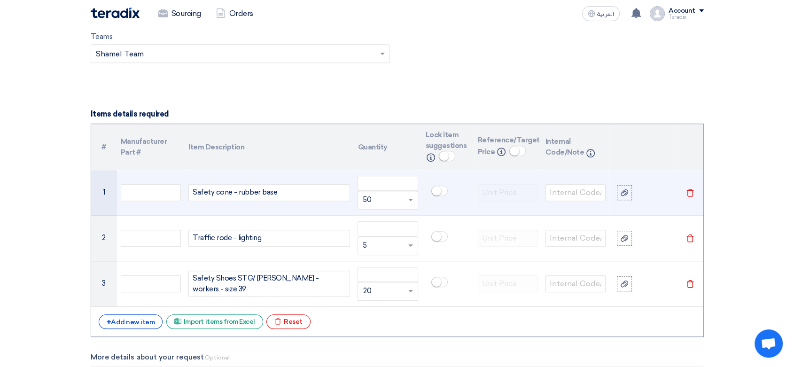
click at [690, 193] on icon "Delete" at bounding box center [690, 192] width 8 height 8
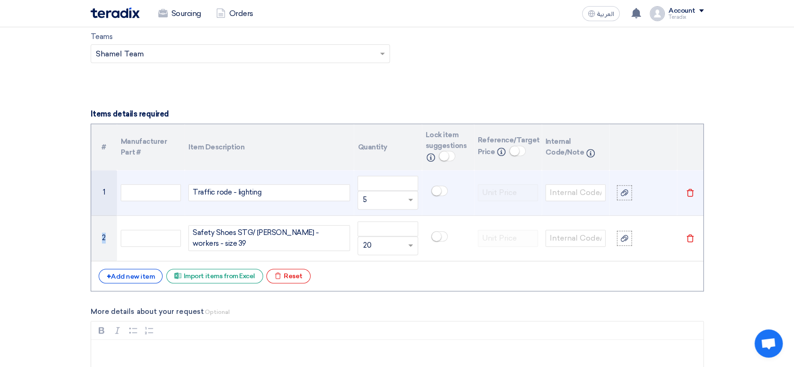
click at [689, 193] on icon "Delete" at bounding box center [690, 192] width 8 height 8
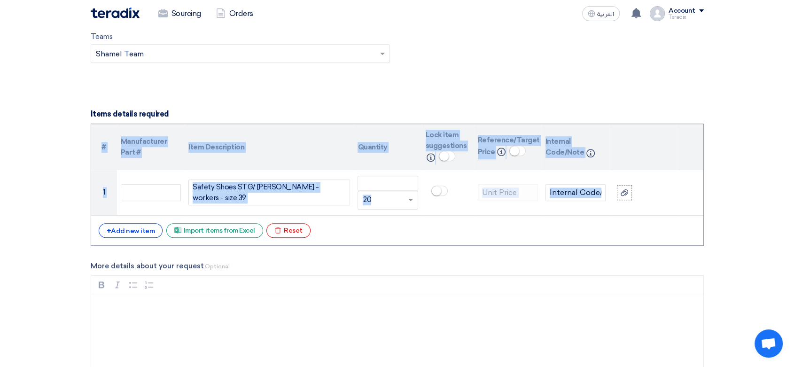
click at [689, 193] on table "# Manufacturer Part # Item Description Quantity Lock item suggestions Info Refe…" at bounding box center [397, 170] width 612 height 92
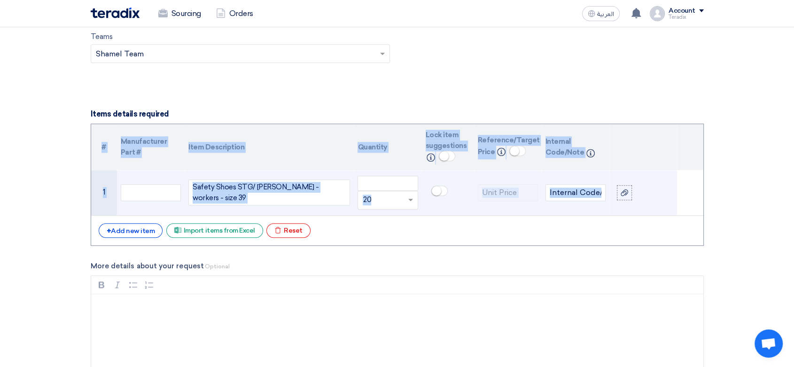
click at [284, 192] on div "Safety Shoes STG/ BENZOR - workers - size 39" at bounding box center [269, 193] width 162 height 26
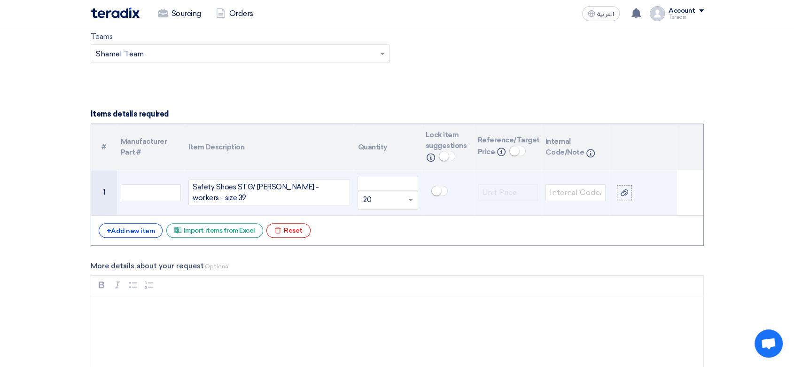
click at [316, 189] on div "Safety Shoes STG/ BENZOR - workers - size 39" at bounding box center [269, 193] width 162 height 26
click at [316, 188] on div "Safety Shoes STG/ BENZOR - workers - size 39" at bounding box center [269, 193] width 162 height 26
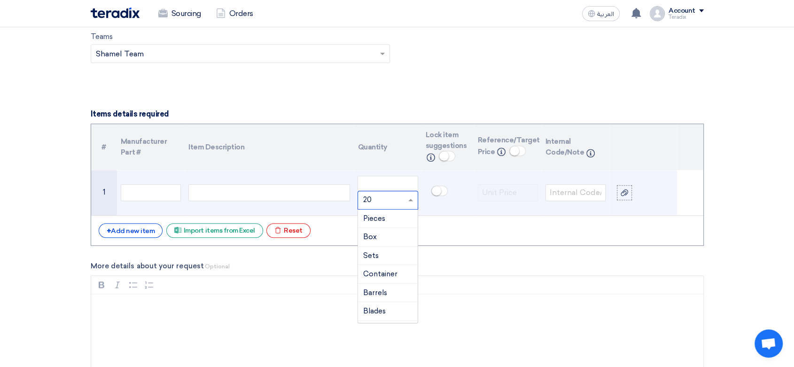
click at [348, 197] on tr "1 Unit × 20 Pieces Box Sets Container Barrels 50" at bounding box center [397, 193] width 612 height 46
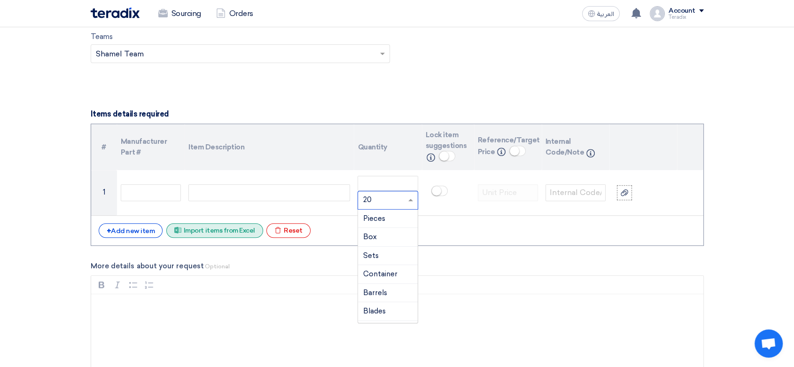
click at [206, 232] on div "Excel file Import items from Excel" at bounding box center [214, 230] width 97 height 15
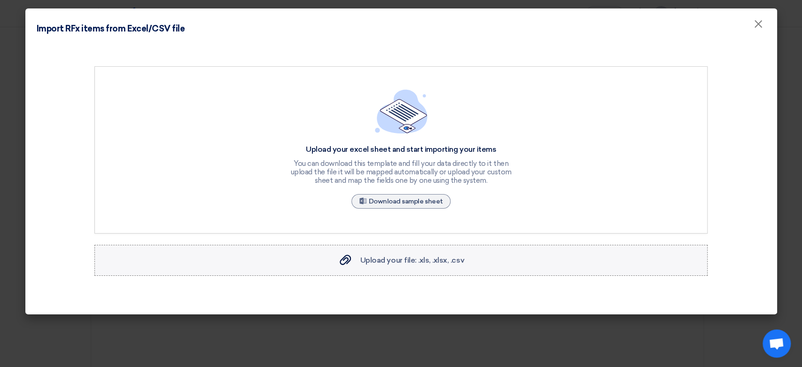
click at [428, 263] on span "Upload your file: .xls, .xlsx, .csv" at bounding box center [412, 260] width 104 height 9
click at [0, 0] on input "Upload your file: .xls, .xlsx, .csv Upload your file: .xls, .xlsx, .csv" at bounding box center [0, 0] width 0 height 0
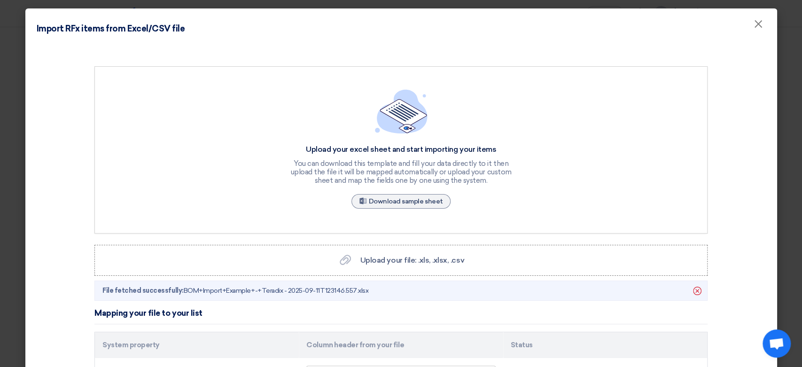
scroll to position [264, 0]
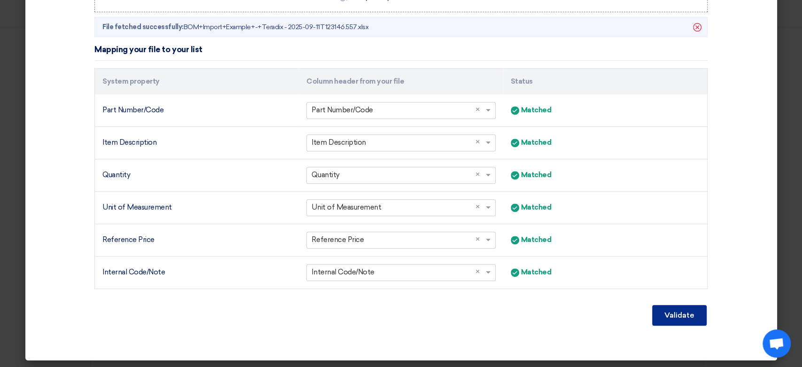
click at [671, 321] on button "Validate" at bounding box center [679, 315] width 55 height 21
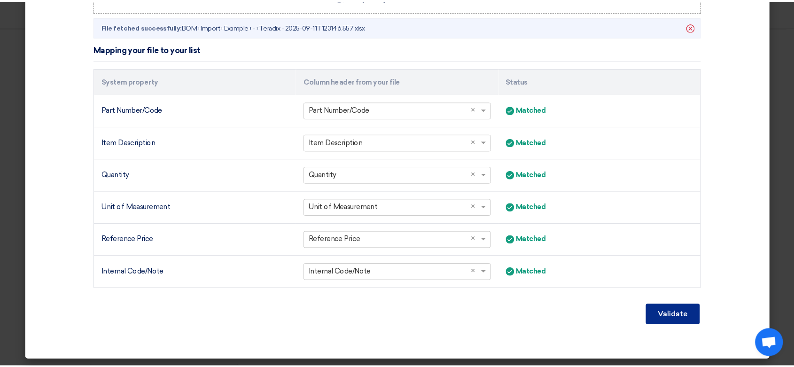
scroll to position [168, 0]
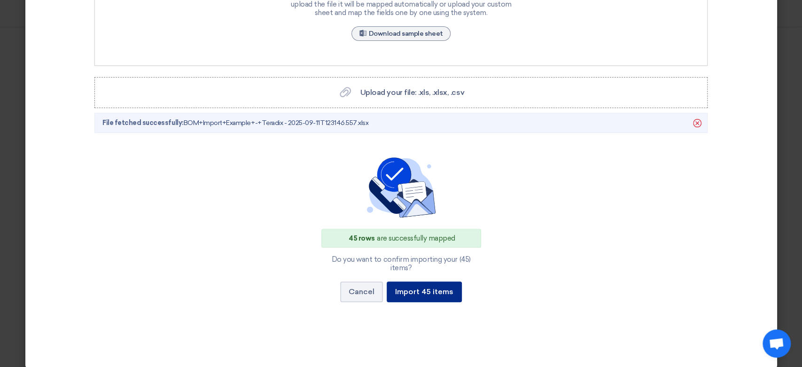
click at [408, 288] on button "Import 45 items" at bounding box center [424, 291] width 75 height 21
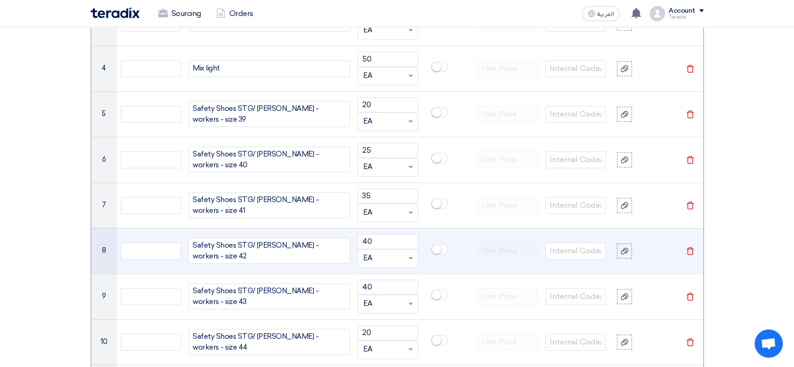
scroll to position [668, 0]
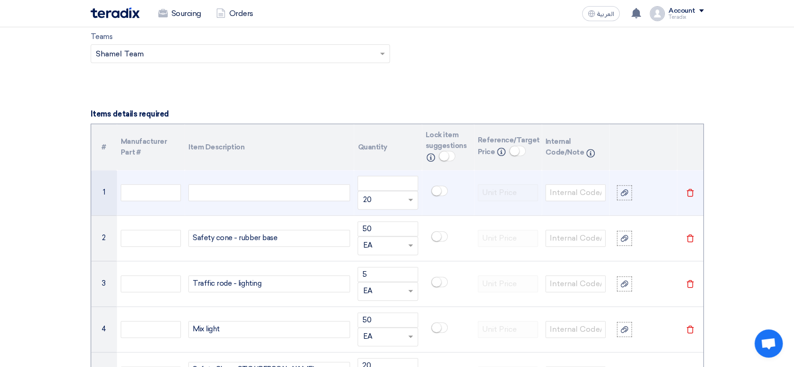
click at [693, 194] on icon "Delete" at bounding box center [690, 192] width 8 height 8
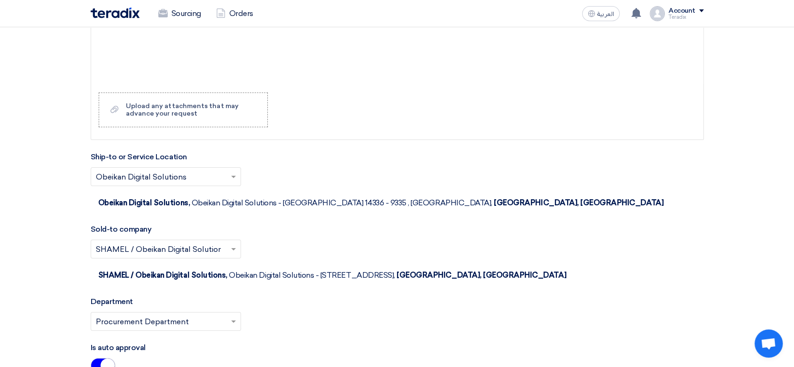
scroll to position [3227, 0]
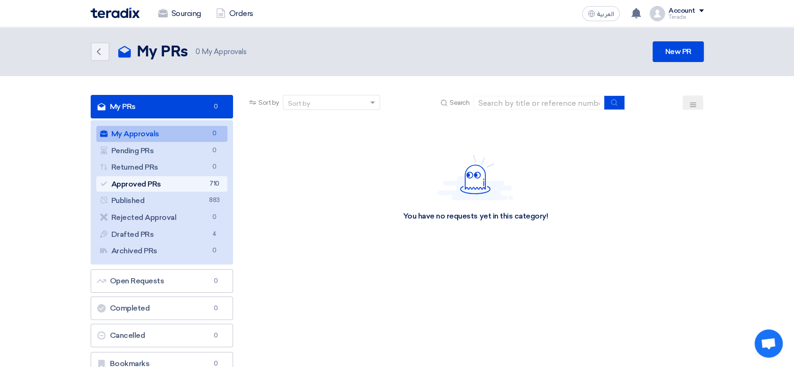
click at [195, 190] on link "Approved PRs Approved PRs 710" at bounding box center [162, 184] width 132 height 16
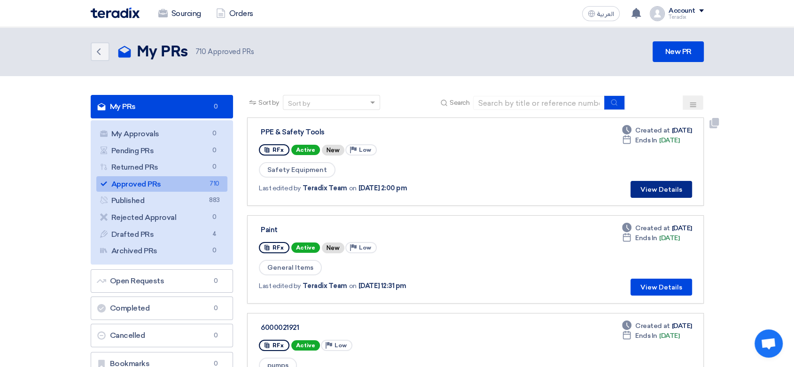
click at [665, 192] on button "View Details" at bounding box center [662, 189] width 62 height 17
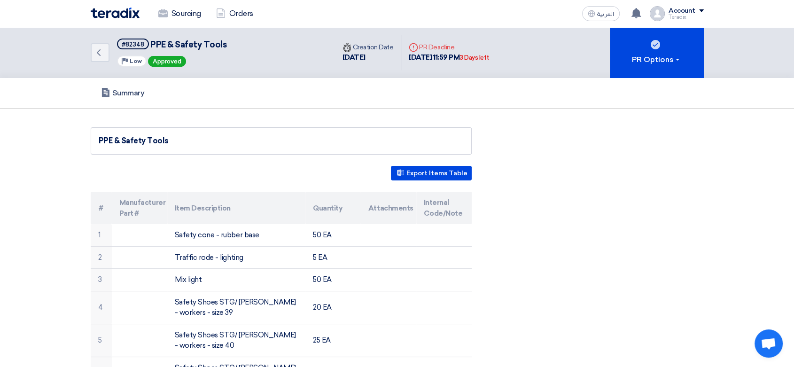
click at [125, 23] on div "Sourcing Orders" at bounding box center [275, 13] width 368 height 21
click at [119, 14] on img at bounding box center [115, 13] width 49 height 11
